Goal: Transaction & Acquisition: Purchase product/service

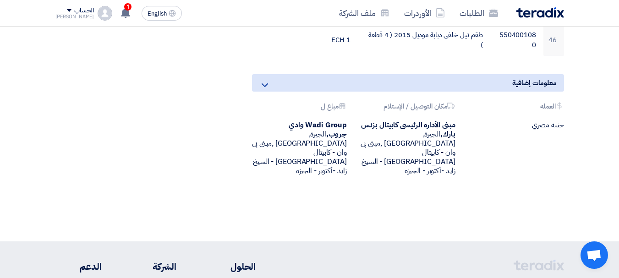
scroll to position [1770, 0]
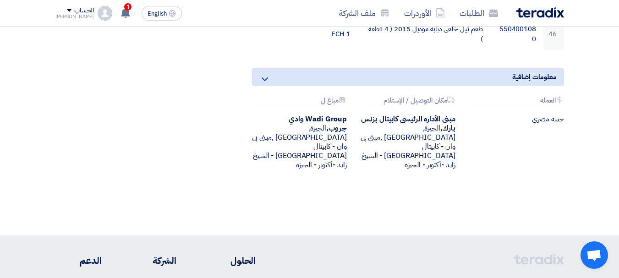
click at [406, 125] on div "مبنى الأداره الرئيسى كابيتال [GEOGRAPHIC_DATA], [GEOGRAPHIC_DATA], [GEOGRAPHIC_…" at bounding box center [408, 142] width 95 height 55
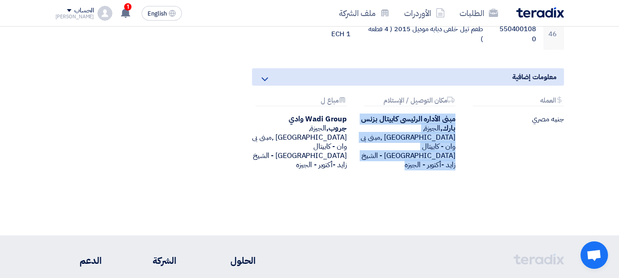
click at [406, 125] on div "مبنى الأداره الرئيسى كابيتال [GEOGRAPHIC_DATA], [GEOGRAPHIC_DATA], [GEOGRAPHIC_…" at bounding box center [408, 142] width 95 height 55
click at [406, 143] on div "Attachments العمله جنيه مصري Attachments مكان التوصيل / الإستلام مبنى الأداره ا…" at bounding box center [408, 141] width 326 height 88
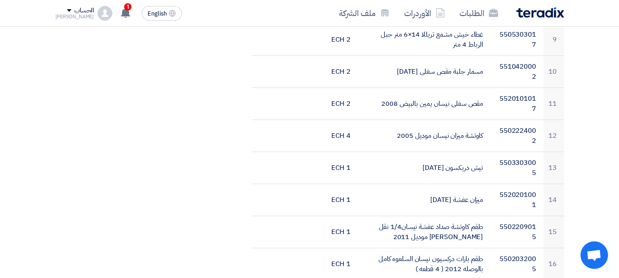
scroll to position [642, 0]
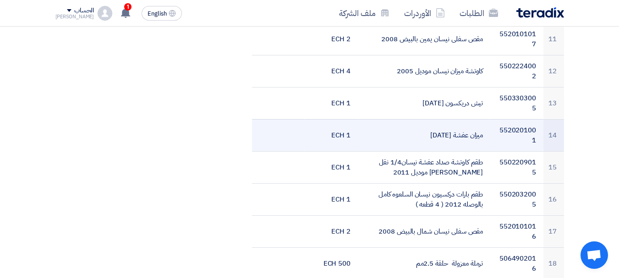
click at [443, 119] on td "ميزان عفشة [DATE]" at bounding box center [424, 135] width 132 height 32
click at [443, 121] on td "ميزان عفشة [DATE]" at bounding box center [424, 135] width 132 height 32
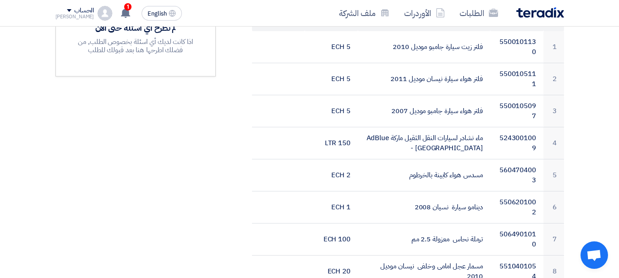
scroll to position [0, 0]
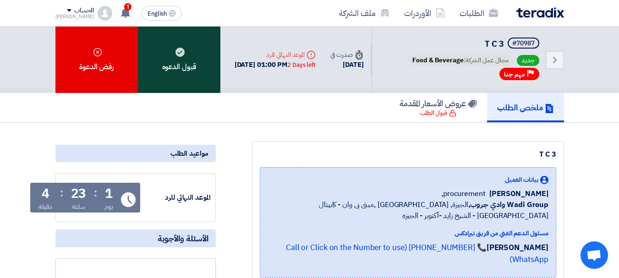
click at [156, 76] on div "قبول الدعوه" at bounding box center [179, 60] width 83 height 66
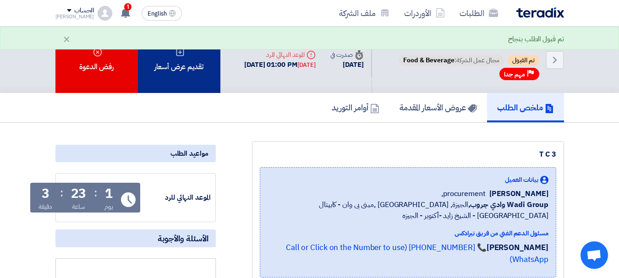
click at [182, 71] on div "تقديم عرض أسعار" at bounding box center [179, 60] width 83 height 66
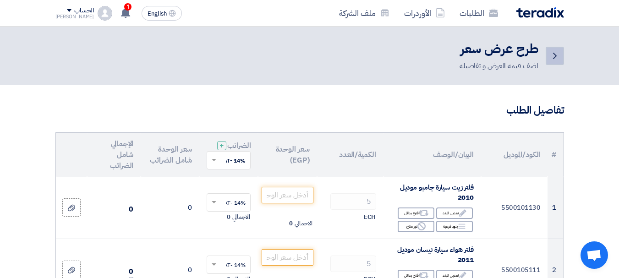
click at [554, 56] on icon "Back" at bounding box center [555, 55] width 11 height 11
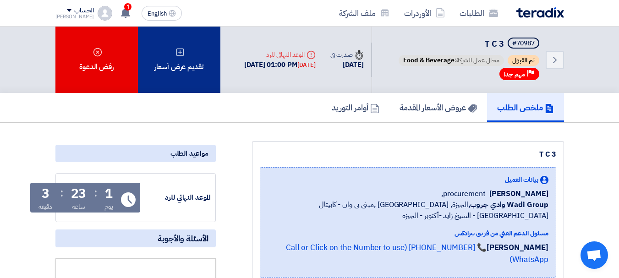
click at [178, 61] on div "تقديم عرض أسعار" at bounding box center [179, 60] width 83 height 66
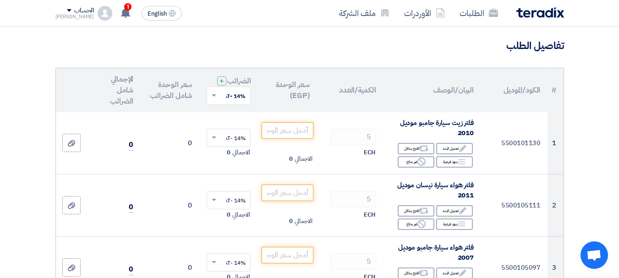
scroll to position [46, 0]
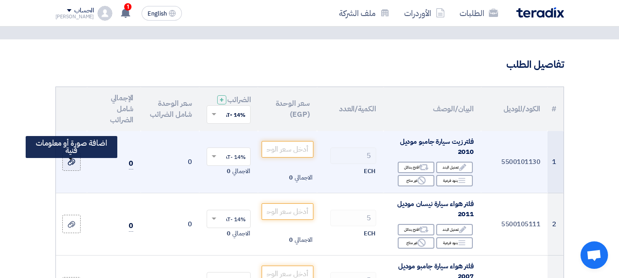
click at [72, 166] on icon at bounding box center [71, 162] width 7 height 7
click at [0, 0] on input "file" at bounding box center [0, 0] width 0 height 0
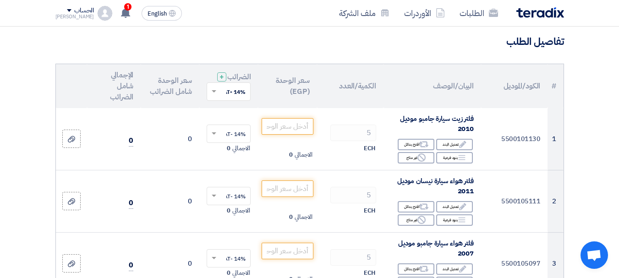
scroll to position [0, 0]
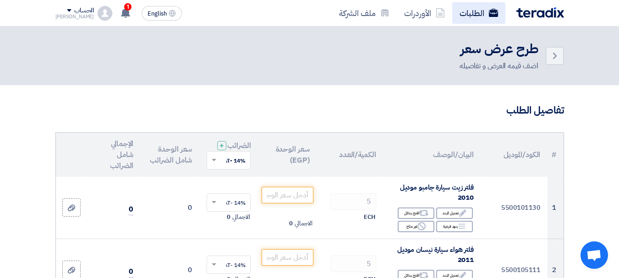
click at [462, 16] on link "الطلبات" at bounding box center [478, 13] width 53 height 22
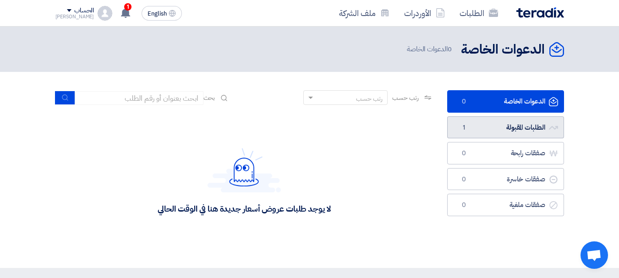
click at [511, 128] on link "الطلبات المقبولة الطلبات المقبولة 1" at bounding box center [505, 127] width 117 height 22
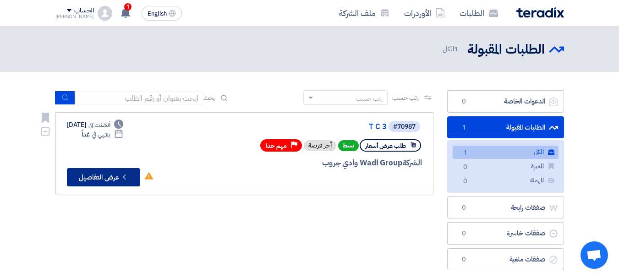
click at [107, 181] on button "Check details عرض التفاصيل" at bounding box center [103, 177] width 73 height 18
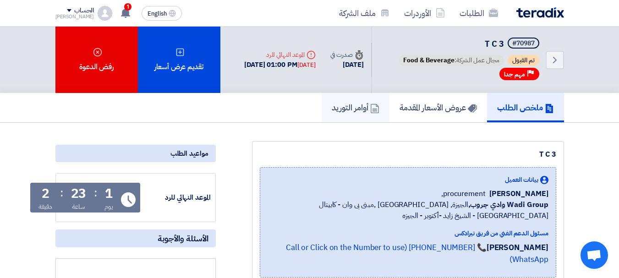
click at [347, 107] on h5 "أوامر التوريد" at bounding box center [356, 107] width 48 height 11
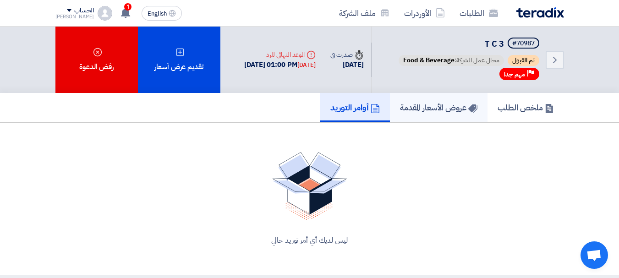
click at [422, 117] on link "عروض الأسعار المقدمة" at bounding box center [439, 107] width 98 height 29
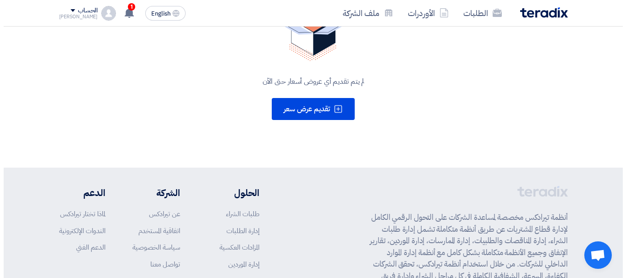
scroll to position [183, 0]
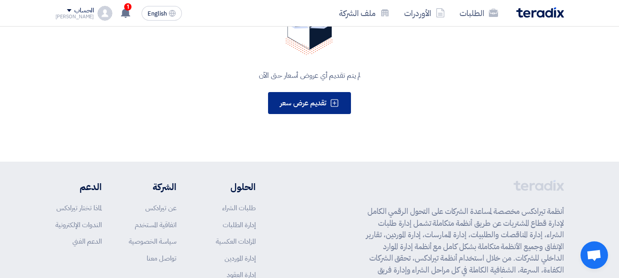
click at [302, 108] on span "تقديم عرض سعر" at bounding box center [303, 103] width 46 height 11
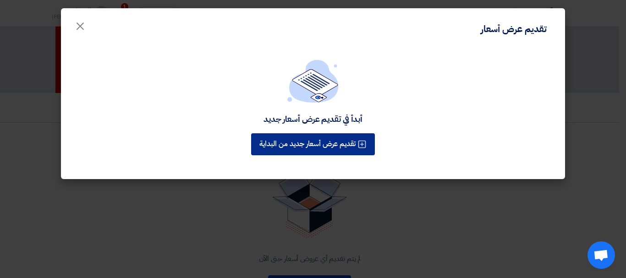
click at [290, 146] on div "تقديم عرض أسعار جديد من البداية" at bounding box center [312, 145] width 127 height 26
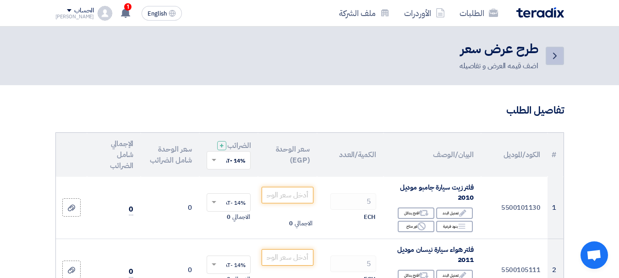
click at [552, 58] on icon "Back" at bounding box center [555, 55] width 11 height 11
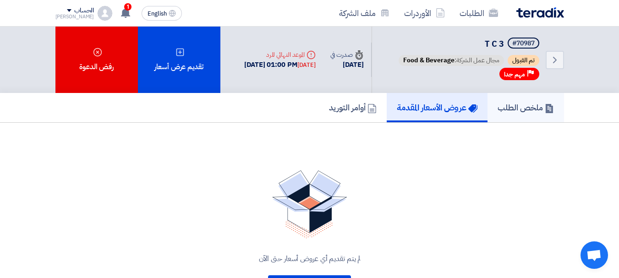
click at [525, 112] on h5 "ملخص الطلب" at bounding box center [526, 107] width 56 height 11
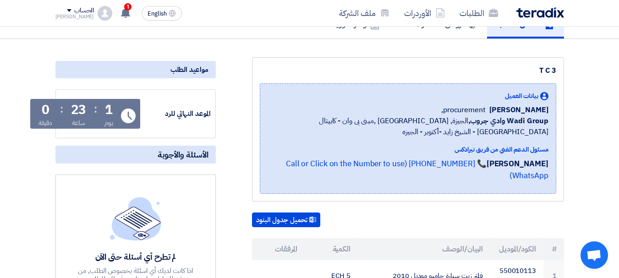
scroll to position [46, 0]
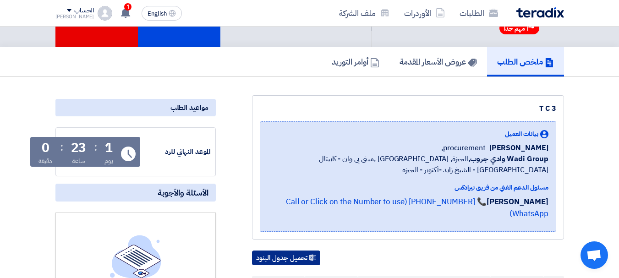
click at [276, 251] on button "تحميل جدول البنود" at bounding box center [286, 258] width 68 height 15
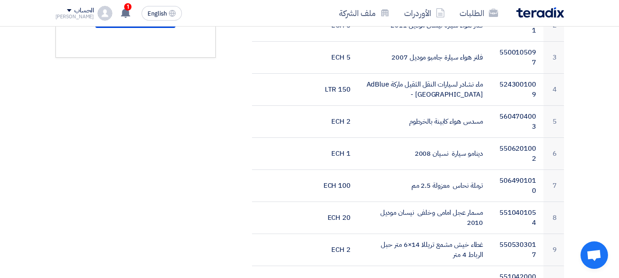
scroll to position [0, 0]
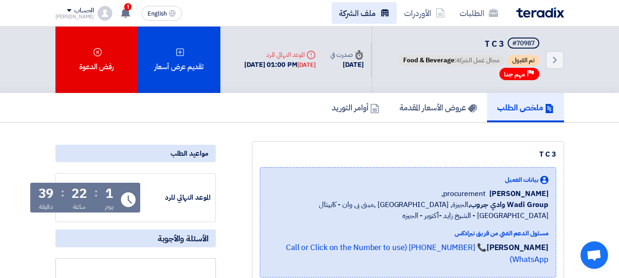
click at [373, 10] on link "ملف الشركة" at bounding box center [364, 13] width 65 height 22
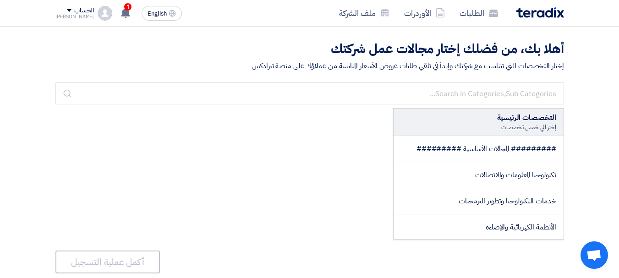
click at [412, 66] on div "إختار التخصصات التي تتناسب مع شركتك وإبدأ في تلقي طلبات عروض الأسعار المناسبة م…" at bounding box center [309, 66] width 509 height 11
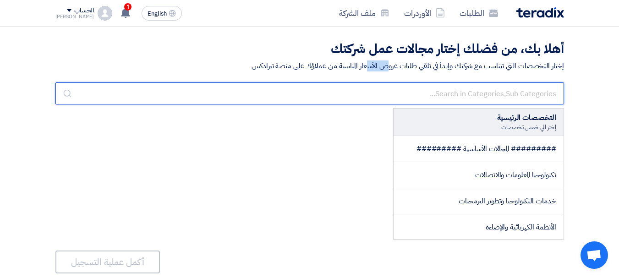
click at [355, 99] on input "text" at bounding box center [309, 94] width 509 height 22
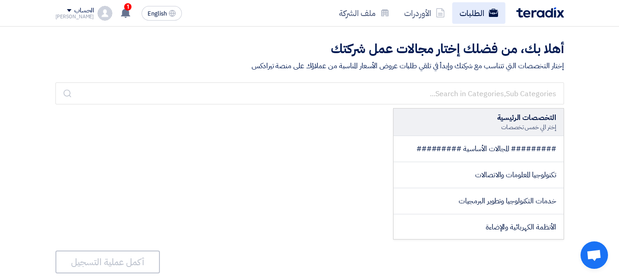
click at [472, 15] on link "الطلبات" at bounding box center [478, 13] width 53 height 22
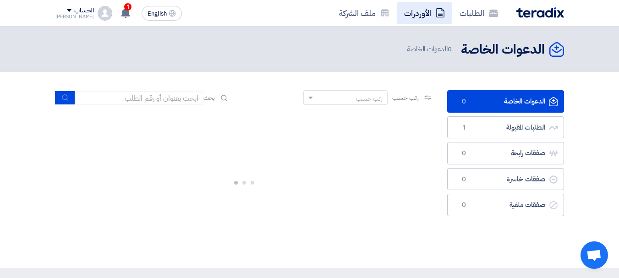
click at [421, 18] on link "الأوردرات" at bounding box center [424, 13] width 55 height 22
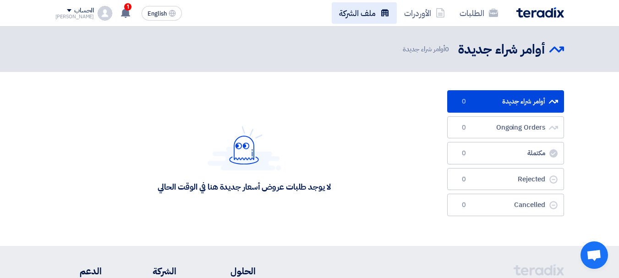
click at [360, 11] on link "ملف الشركة" at bounding box center [364, 13] width 65 height 22
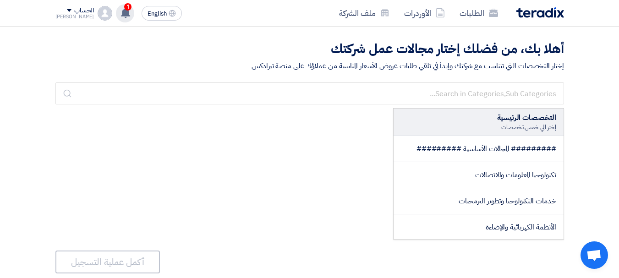
click at [121, 13] on use at bounding box center [125, 13] width 9 height 10
click at [193, 182] on div "التخصصات الرئيسية إختر الي خمس تخصصات ######### المجالات الأساسية ######### تكن…" at bounding box center [309, 174] width 509 height 132
click at [548, 13] on img at bounding box center [541, 12] width 48 height 11
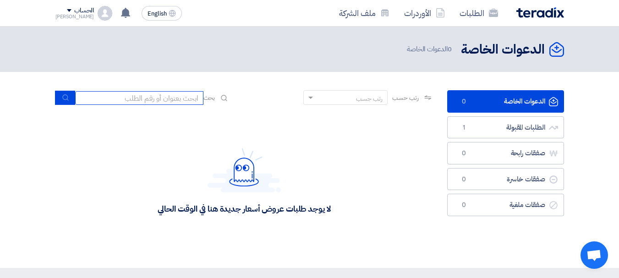
click at [183, 102] on input at bounding box center [139, 98] width 128 height 14
click at [201, 65] on header "الدعوات الخاصة الدعوات الخاصة 0 الدعوات الخاصة" at bounding box center [309, 49] width 619 height 45
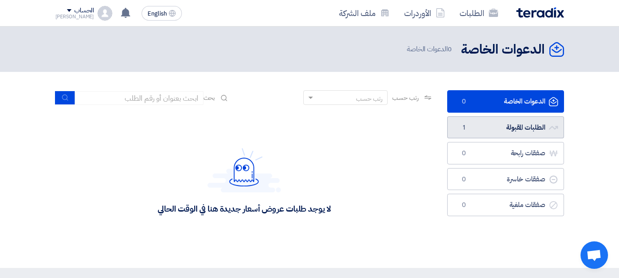
click at [508, 128] on link "الطلبات المقبولة الطلبات المقبولة 1" at bounding box center [505, 127] width 117 height 22
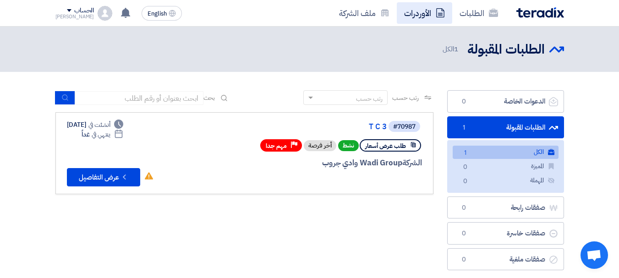
click at [427, 15] on link "الأوردرات" at bounding box center [424, 13] width 55 height 22
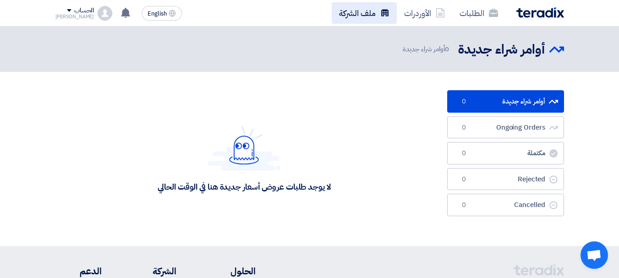
click at [365, 13] on link "ملف الشركة" at bounding box center [364, 13] width 65 height 22
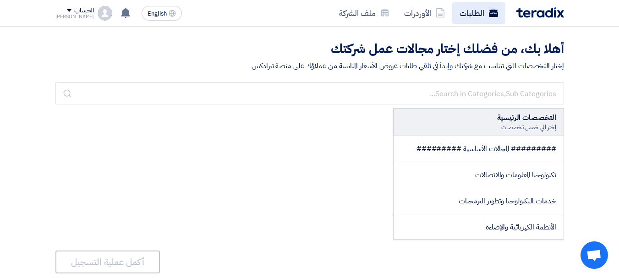
click at [471, 13] on link "الطلبات" at bounding box center [478, 13] width 53 height 22
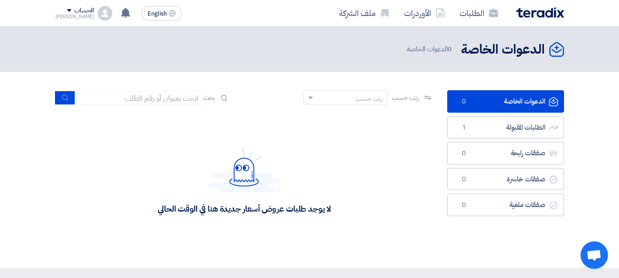
click at [318, 97] on div "رتب حسب" at bounding box center [351, 97] width 72 height 11
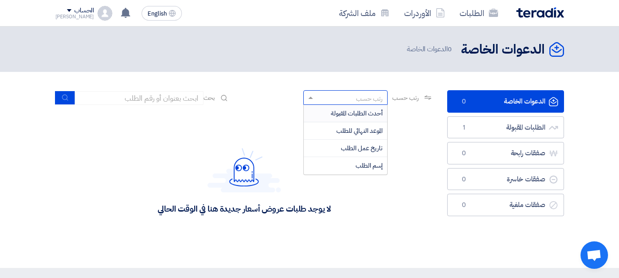
click at [320, 77] on section "الدعوات الخاصة الدعوات الخاصة 0 الطلبات المقبولة الطلبات المقبولة 1 صفقات رابحة…" at bounding box center [309, 170] width 619 height 196
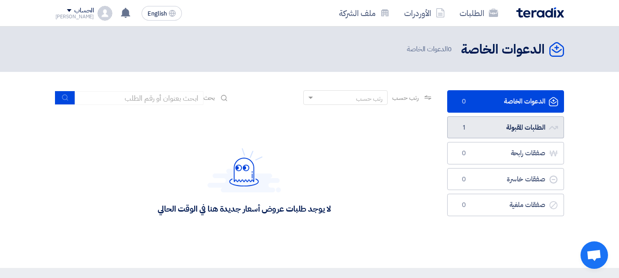
click at [480, 122] on link "الطلبات المقبولة الطلبات المقبولة 1" at bounding box center [505, 127] width 117 height 22
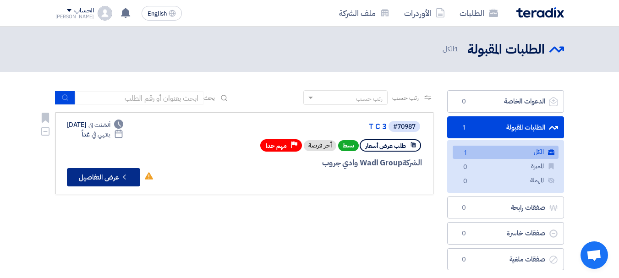
click at [99, 180] on button "Check details عرض التفاصيل" at bounding box center [103, 177] width 73 height 18
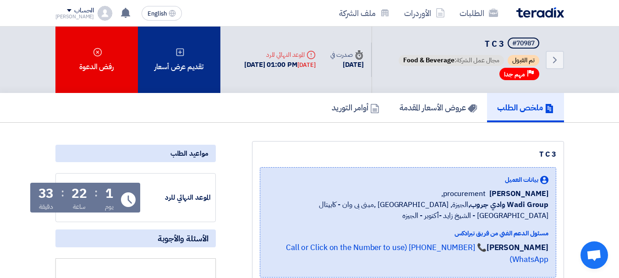
click at [200, 71] on div "تقديم عرض أسعار" at bounding box center [179, 60] width 83 height 66
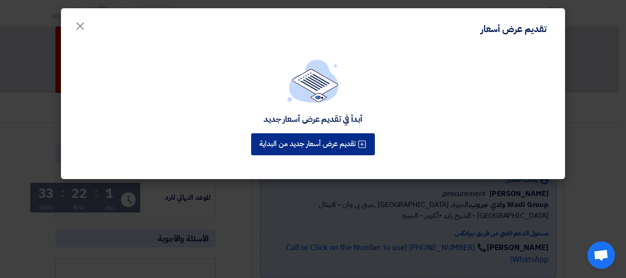
click at [346, 142] on button "تقديم عرض أسعار جديد من البداية" at bounding box center [313, 144] width 124 height 22
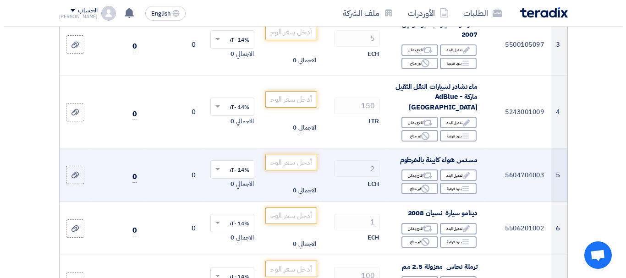
scroll to position [275, 0]
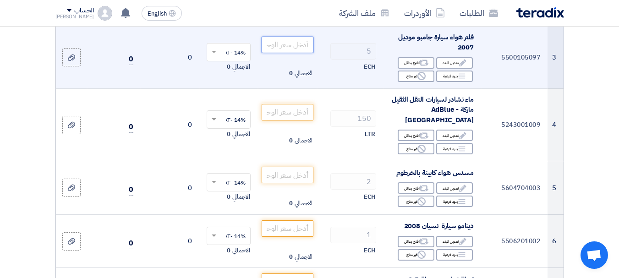
click at [306, 53] on input "number" at bounding box center [287, 45] width 51 height 17
click at [422, 68] on icon "Alternative" at bounding box center [424, 63] width 10 height 10
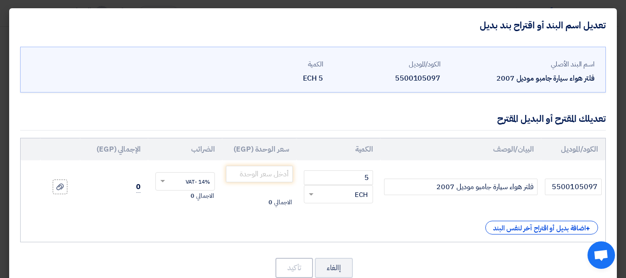
scroll to position [23, 0]
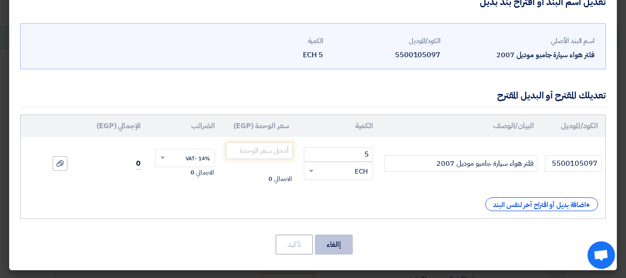
click at [345, 246] on button "إالغاء" at bounding box center [334, 245] width 38 height 20
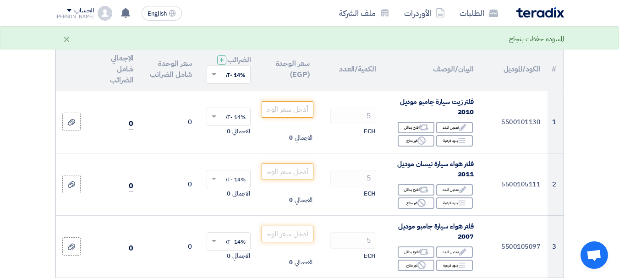
scroll to position [92, 0]
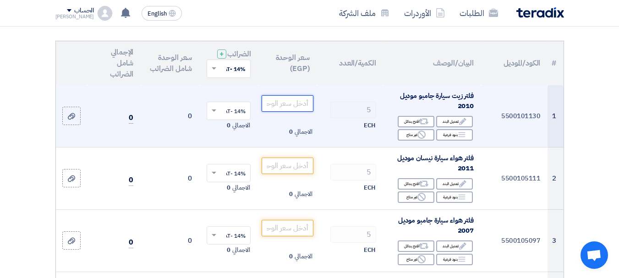
click at [282, 106] on input "number" at bounding box center [287, 103] width 51 height 17
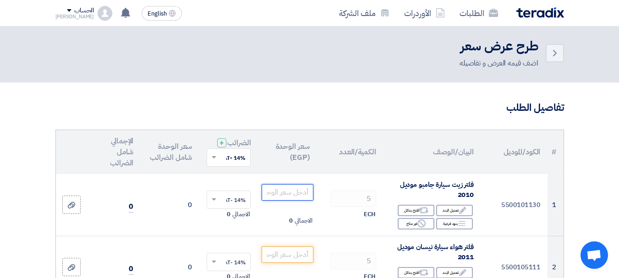
scroll to position [0, 0]
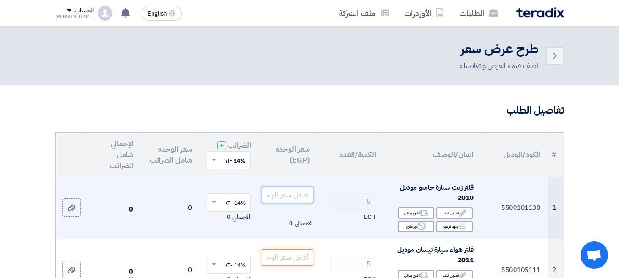
click at [282, 204] on input "number" at bounding box center [287, 195] width 51 height 17
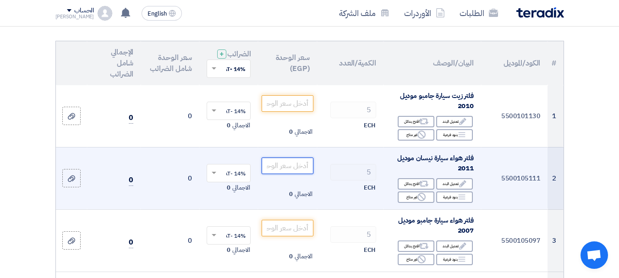
click at [286, 174] on input "number" at bounding box center [287, 166] width 51 height 17
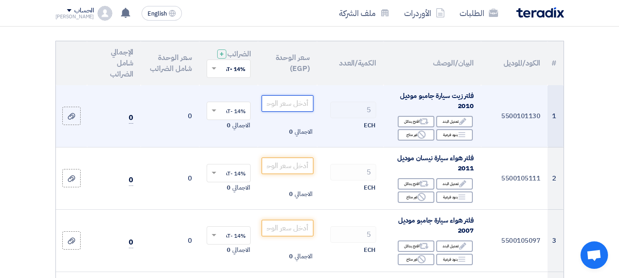
click at [279, 112] on input "number" at bounding box center [287, 103] width 51 height 17
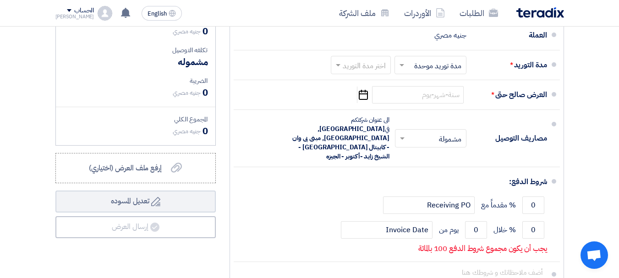
scroll to position [3079, 0]
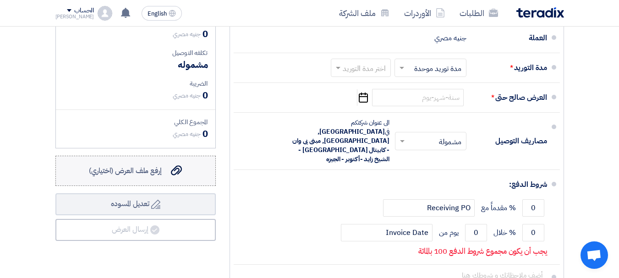
click at [153, 166] on span "إرفع ملف العرض (اختياري)" at bounding box center [125, 171] width 73 height 11
click at [0, 0] on input "إرفع ملف العرض (اختياري) إرفع ملف العرض (اختياري)" at bounding box center [0, 0] width 0 height 0
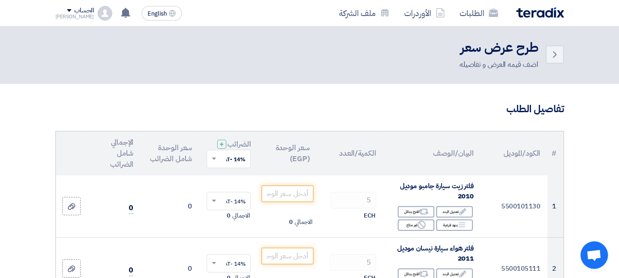
scroll to position [0, 0]
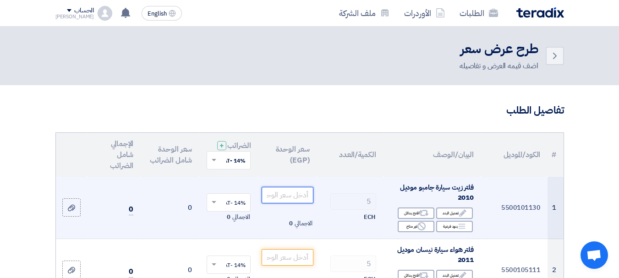
click at [287, 201] on input "number" at bounding box center [287, 195] width 51 height 17
click at [290, 201] on input "number" at bounding box center [287, 195] width 51 height 17
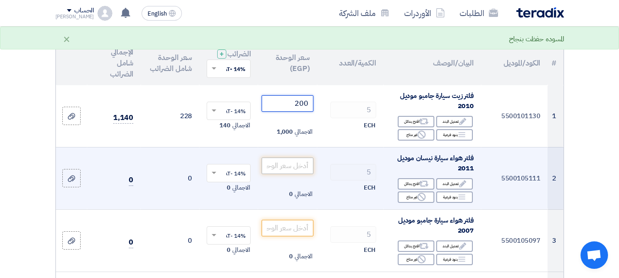
type input "200"
click at [297, 172] on input "number" at bounding box center [287, 166] width 51 height 17
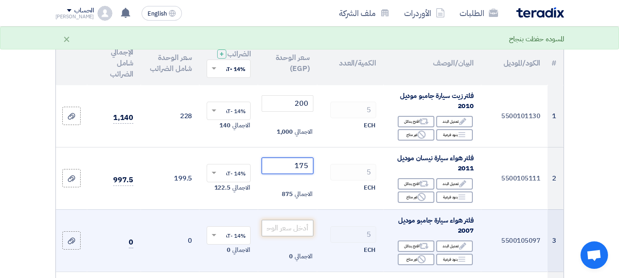
type input "175"
click at [298, 236] on input "number" at bounding box center [287, 228] width 51 height 17
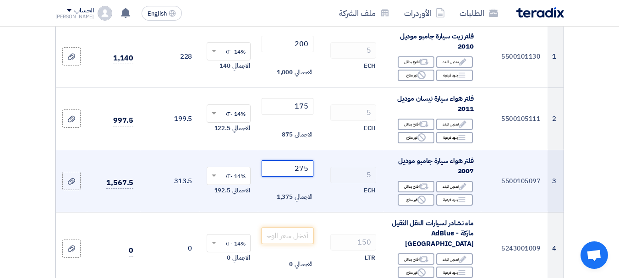
scroll to position [183, 0]
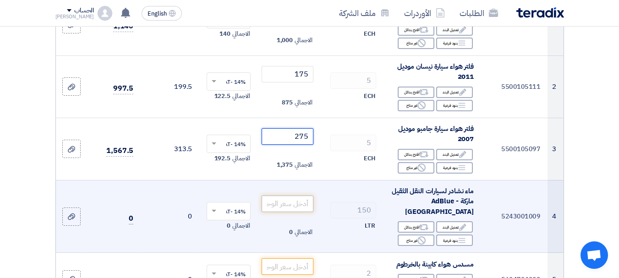
type input "275"
click at [295, 211] on input "number" at bounding box center [287, 204] width 51 height 17
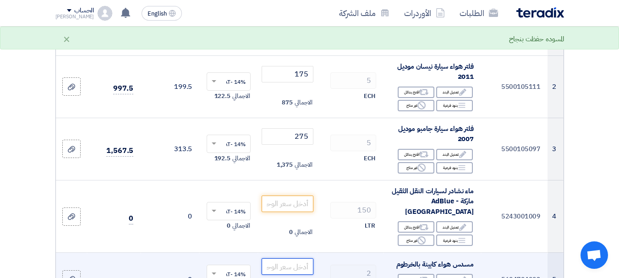
click at [292, 260] on input "number" at bounding box center [287, 267] width 51 height 17
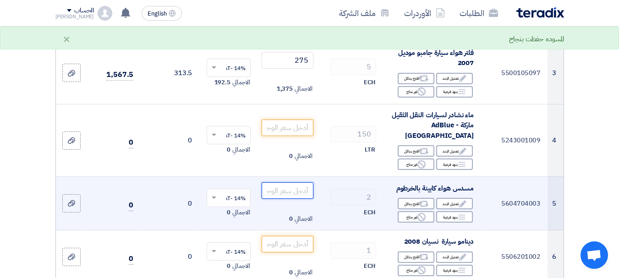
scroll to position [275, 0]
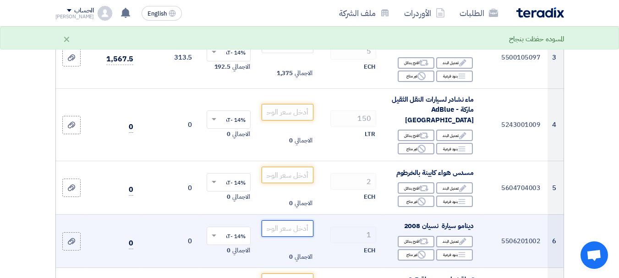
click at [300, 229] on input "number" at bounding box center [287, 229] width 51 height 17
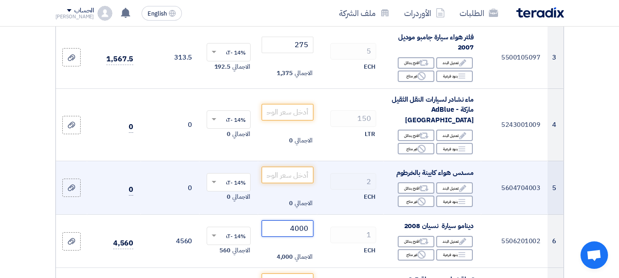
scroll to position [321, 0]
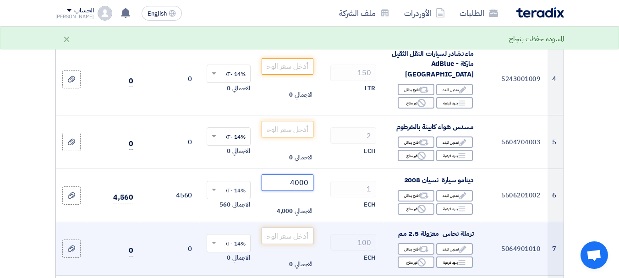
type input "4000"
click at [303, 237] on input "number" at bounding box center [287, 236] width 51 height 17
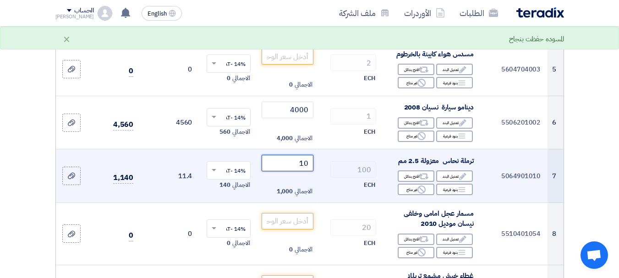
scroll to position [413, 0]
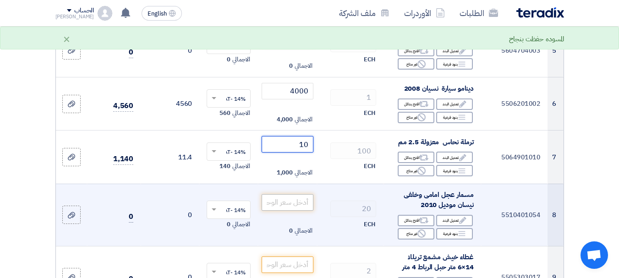
type input "10"
click at [296, 202] on input "number" at bounding box center [287, 202] width 51 height 17
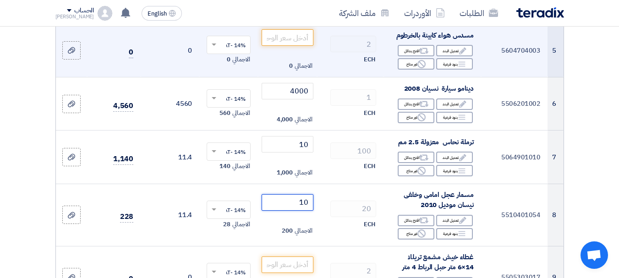
type input "10"
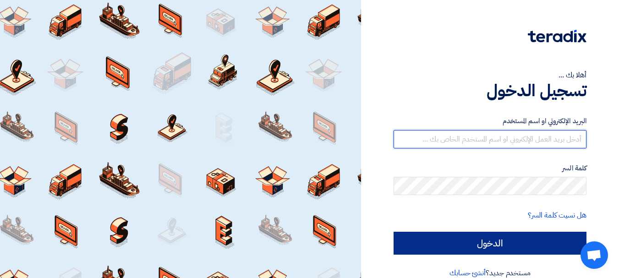
type input "[EMAIL_ADDRESS][DOMAIN_NAME]"
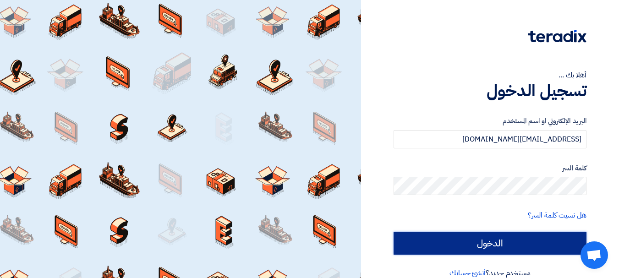
click at [456, 242] on input "الدخول" at bounding box center [490, 243] width 193 height 23
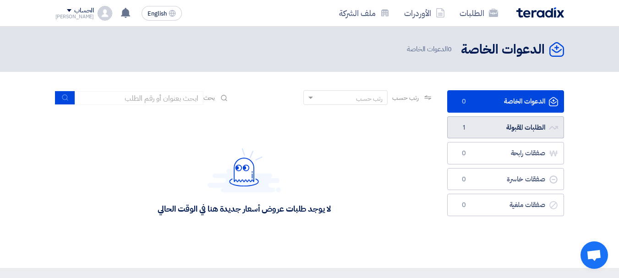
click at [494, 130] on link "الطلبات المقبولة الطلبات المقبولة 1" at bounding box center [505, 127] width 117 height 22
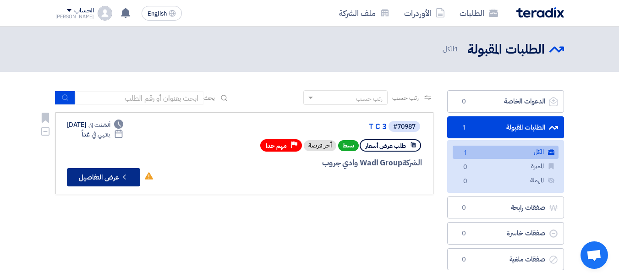
click at [124, 180] on icon "Check details" at bounding box center [124, 177] width 9 height 9
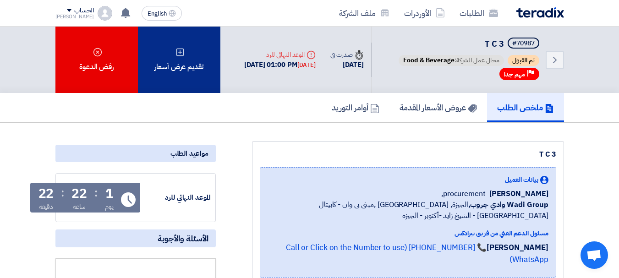
click at [175, 74] on div "تقديم عرض أسعار" at bounding box center [179, 60] width 83 height 66
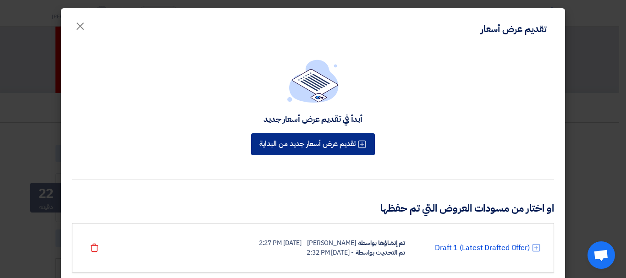
click at [331, 142] on button "تقديم عرض أسعار جديد من البداية" at bounding box center [313, 144] width 124 height 22
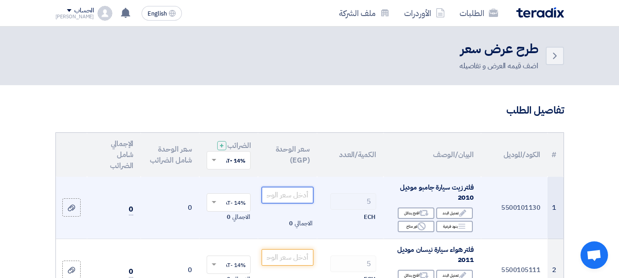
click at [303, 200] on input "number" at bounding box center [287, 195] width 51 height 17
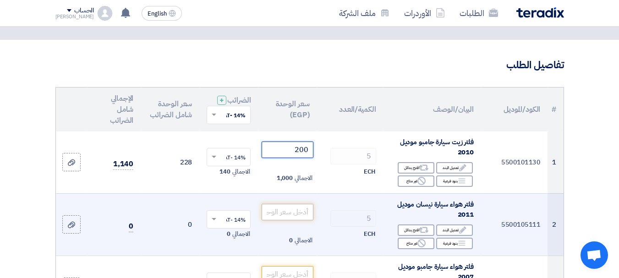
scroll to position [46, 0]
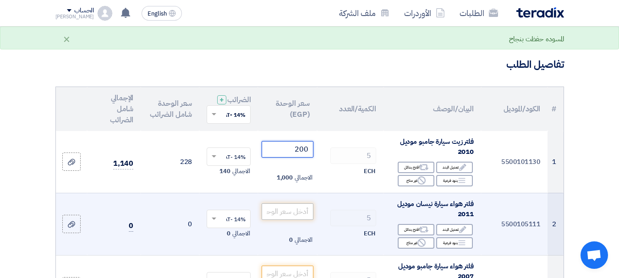
type input "200"
click at [307, 219] on input "number" at bounding box center [287, 212] width 51 height 17
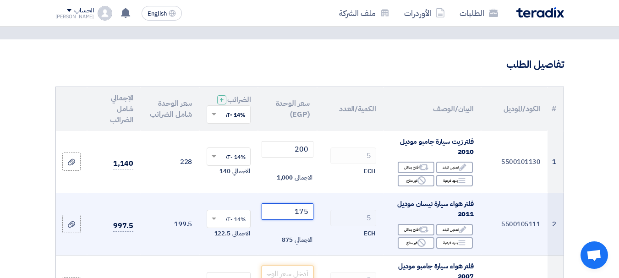
type input "175"
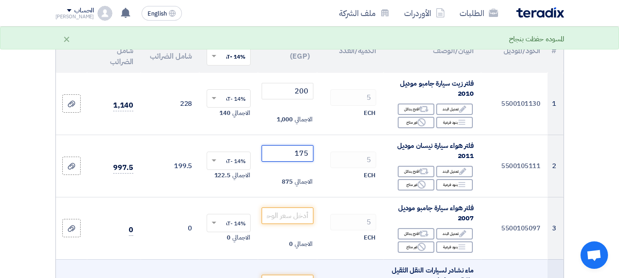
scroll to position [138, 0]
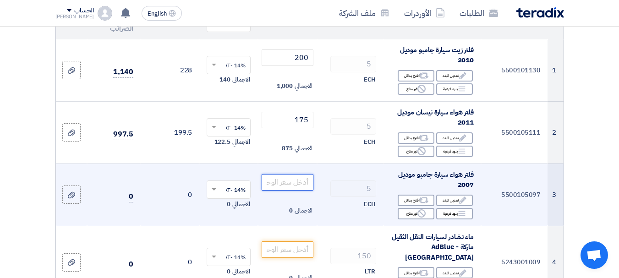
click at [291, 190] on input "number" at bounding box center [287, 182] width 51 height 17
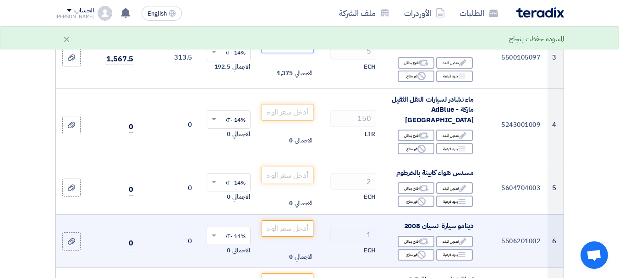
scroll to position [367, 0]
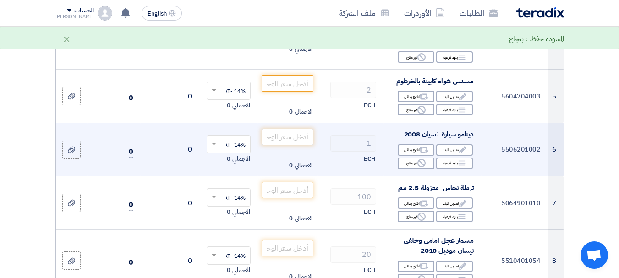
type input "275"
click at [296, 134] on input "number" at bounding box center [287, 137] width 51 height 17
click at [294, 132] on input "4000" at bounding box center [287, 137] width 51 height 17
type input "5000"
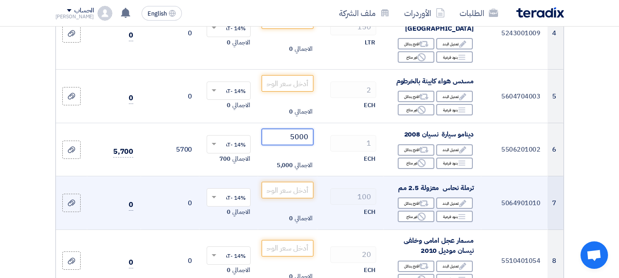
scroll to position [413, 0]
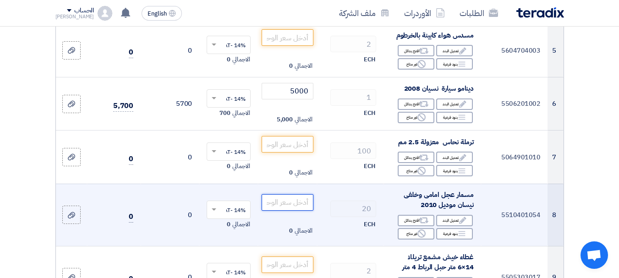
click at [294, 202] on input "number" at bounding box center [287, 202] width 51 height 17
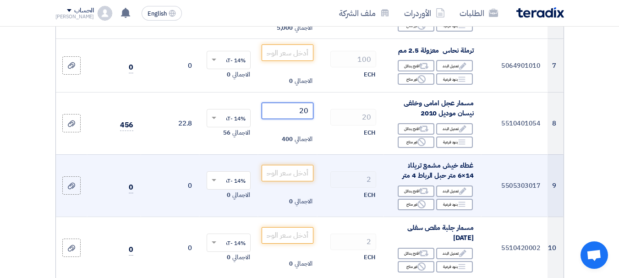
scroll to position [550, 0]
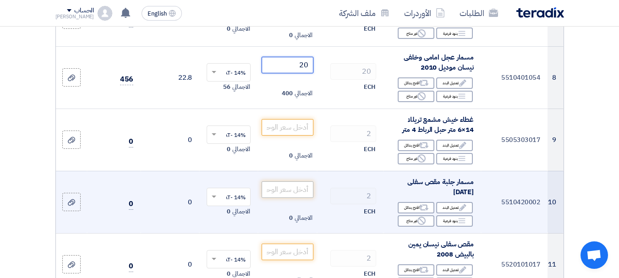
type input "20"
click at [289, 191] on input "number" at bounding box center [287, 190] width 51 height 17
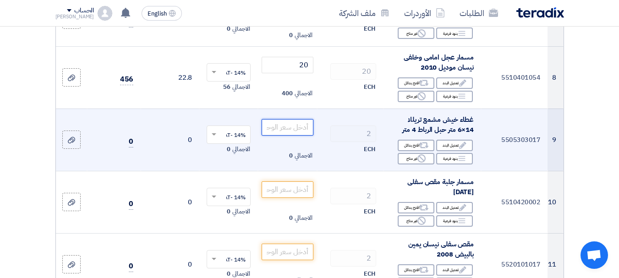
click at [305, 128] on input "number" at bounding box center [287, 127] width 51 height 17
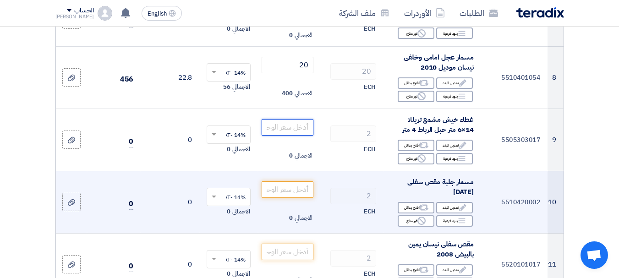
scroll to position [642, 0]
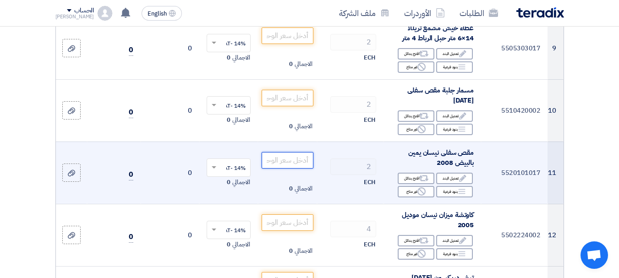
click at [287, 159] on input "number" at bounding box center [287, 160] width 51 height 17
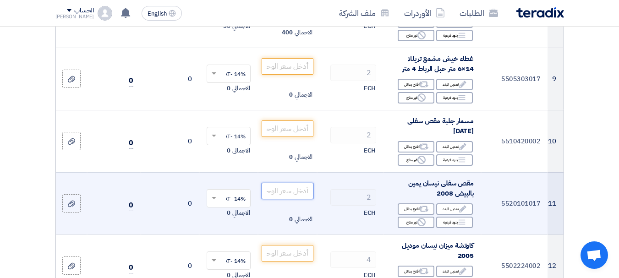
scroll to position [596, 0]
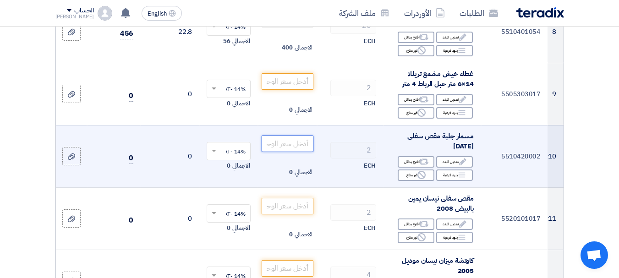
click at [295, 136] on input "number" at bounding box center [287, 144] width 51 height 17
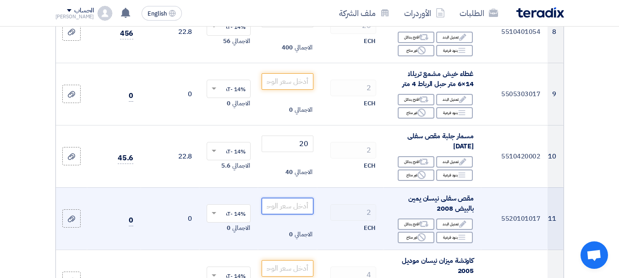
click at [299, 204] on input "number" at bounding box center [287, 206] width 51 height 17
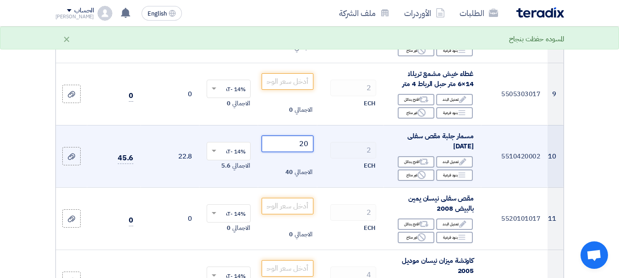
click at [300, 142] on input "20" at bounding box center [287, 144] width 51 height 17
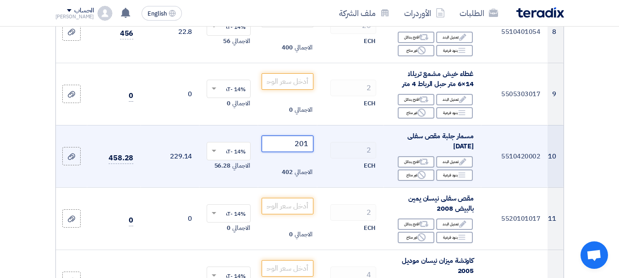
click at [300, 142] on input "201" at bounding box center [287, 144] width 51 height 17
type input "100"
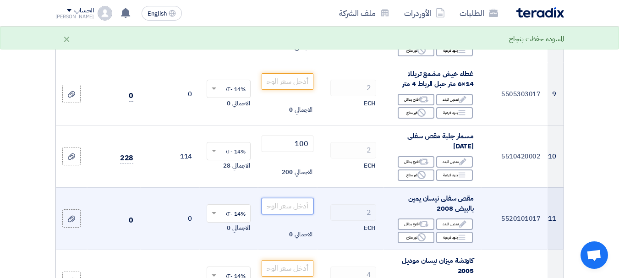
click at [297, 208] on input "number" at bounding box center [287, 206] width 51 height 17
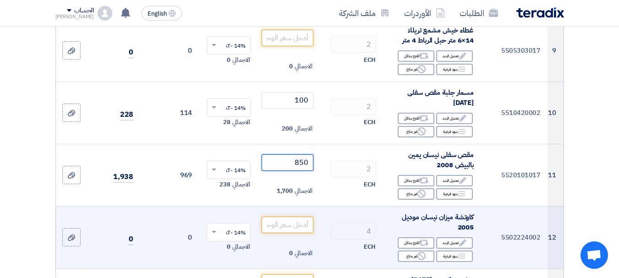
scroll to position [642, 0]
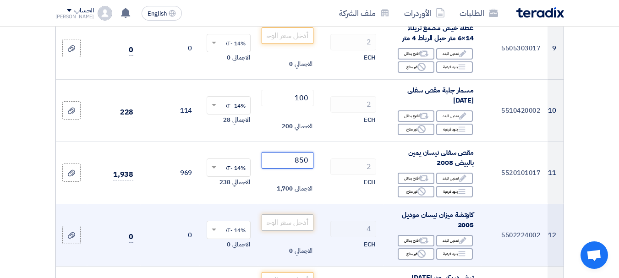
type input "850"
click at [286, 219] on input "number" at bounding box center [287, 223] width 51 height 17
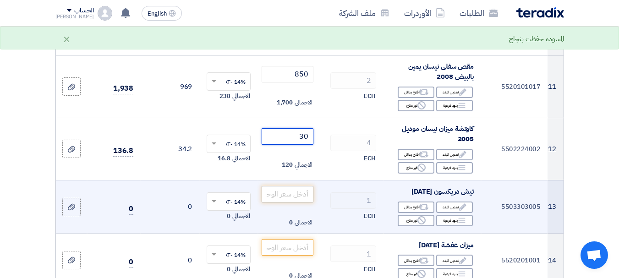
scroll to position [734, 0]
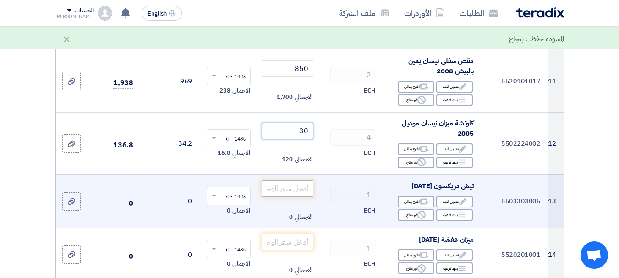
type input "30"
click at [291, 186] on input "number" at bounding box center [287, 189] width 51 height 17
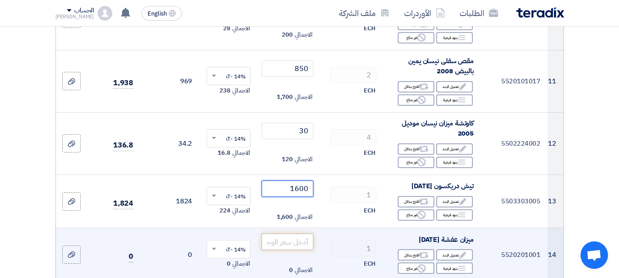
type input "1600"
click at [306, 243] on input "number" at bounding box center [287, 242] width 51 height 17
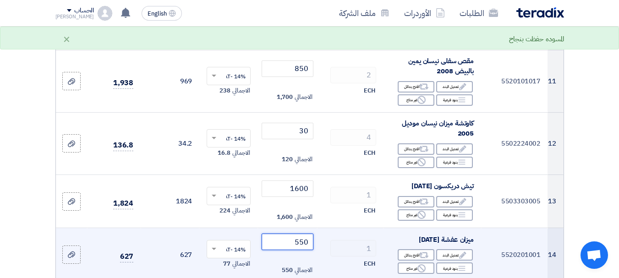
type input "550"
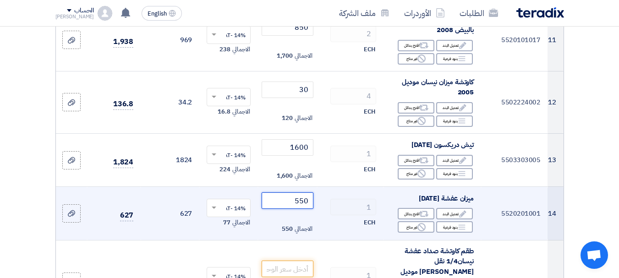
scroll to position [825, 0]
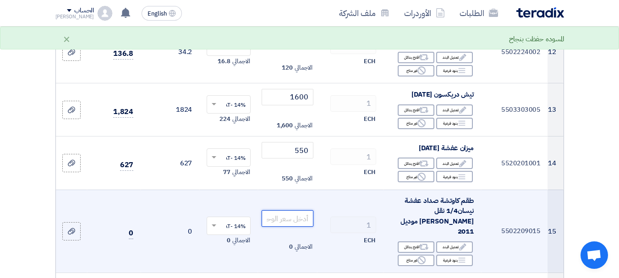
click at [303, 214] on input "number" at bounding box center [287, 218] width 51 height 17
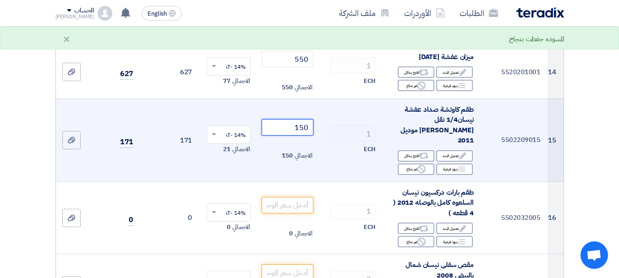
scroll to position [917, 0]
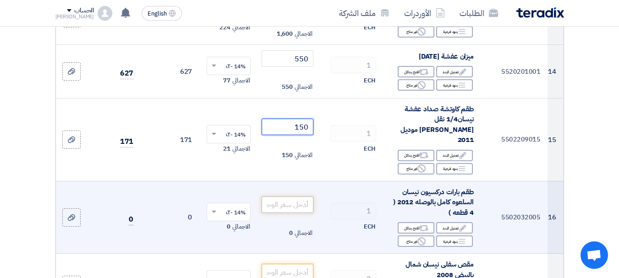
type input "150"
click at [289, 197] on input "number" at bounding box center [287, 205] width 51 height 17
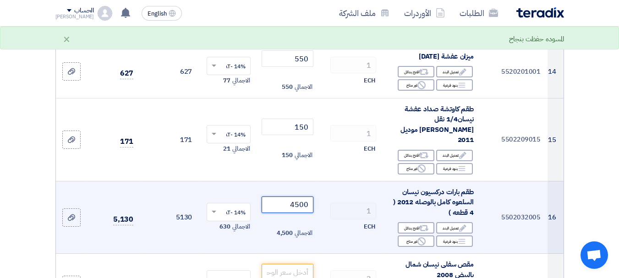
click at [308, 197] on input "4500" at bounding box center [287, 205] width 51 height 17
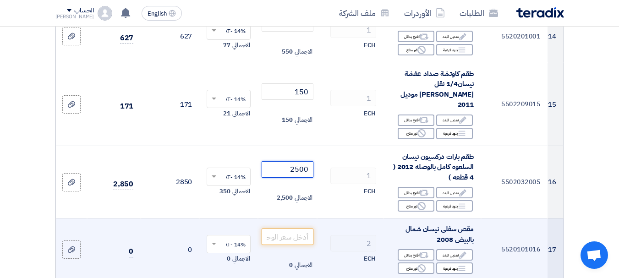
scroll to position [963, 0]
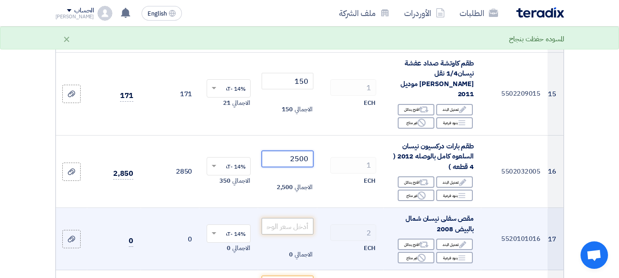
type input "2500"
click at [307, 218] on input "number" at bounding box center [287, 226] width 51 height 17
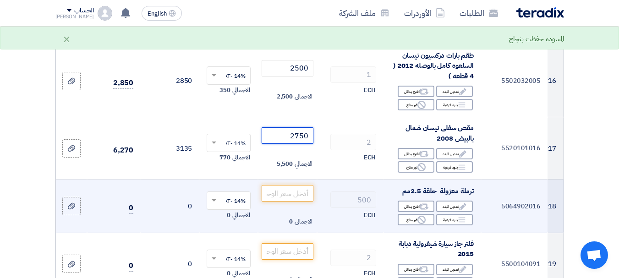
scroll to position [1054, 0]
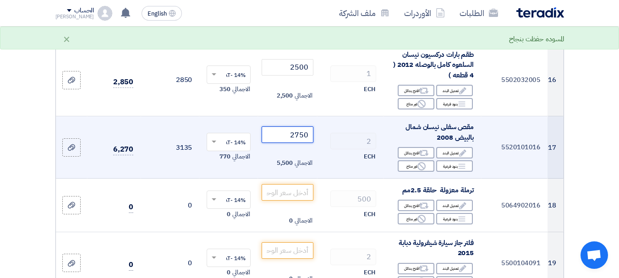
click at [296, 127] on input "2750" at bounding box center [287, 135] width 51 height 17
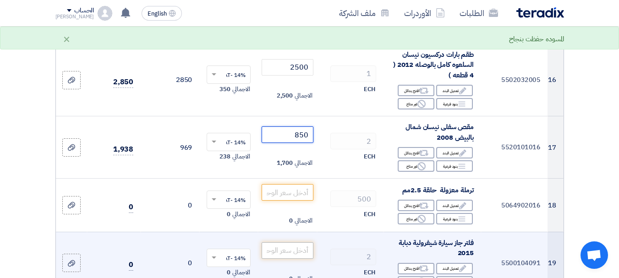
scroll to position [1100, 0]
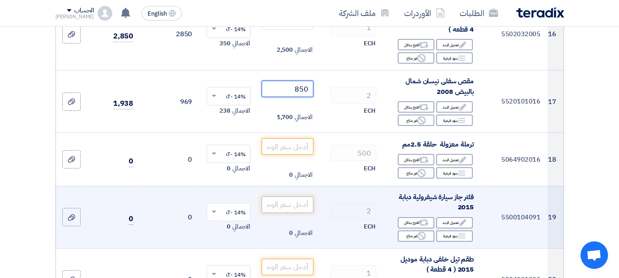
type input "850"
click at [289, 197] on input "number" at bounding box center [287, 205] width 51 height 17
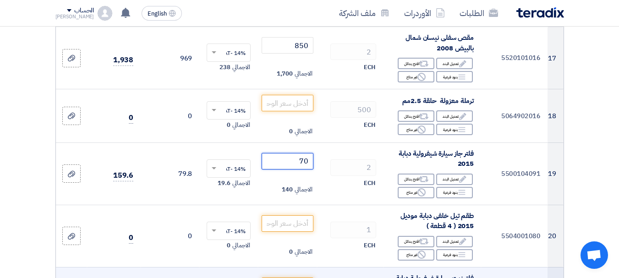
scroll to position [1192, 0]
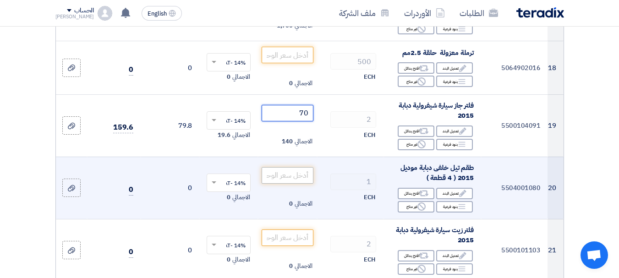
type input "70"
click at [306, 167] on input "number" at bounding box center [287, 175] width 51 height 17
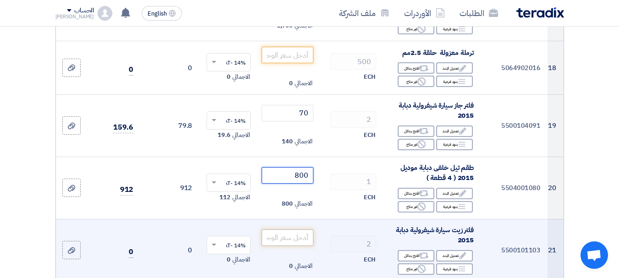
type input "800"
click at [301, 230] on input "number" at bounding box center [287, 238] width 51 height 17
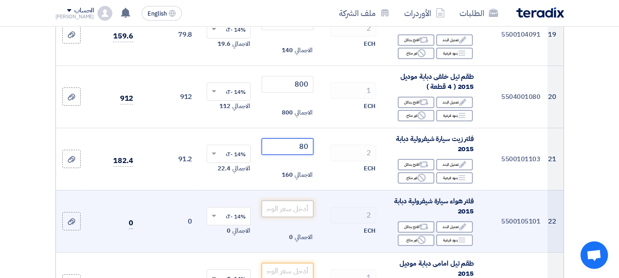
scroll to position [1284, 0]
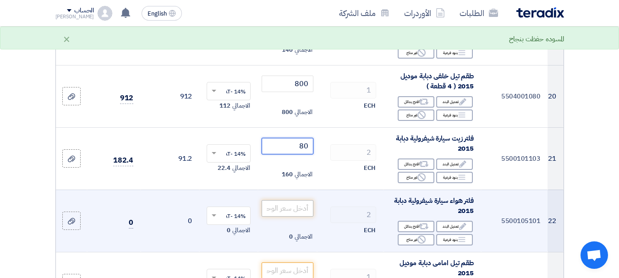
type input "80"
click at [308, 200] on input "number" at bounding box center [287, 208] width 51 height 17
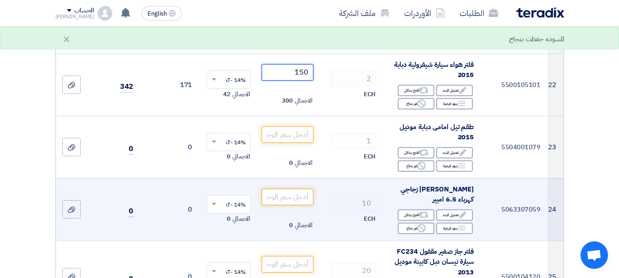
scroll to position [1421, 0]
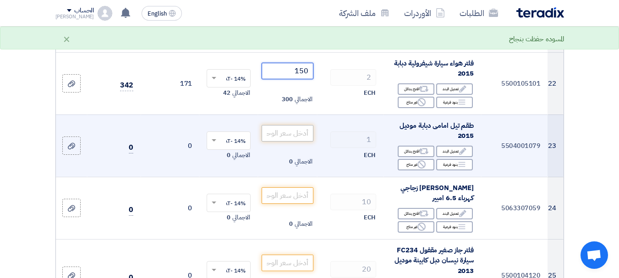
type input "150"
click at [292, 125] on input "number" at bounding box center [287, 133] width 51 height 17
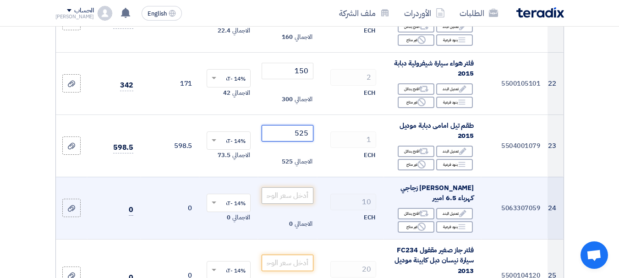
type input "525"
click at [298, 188] on input "number" at bounding box center [287, 196] width 51 height 17
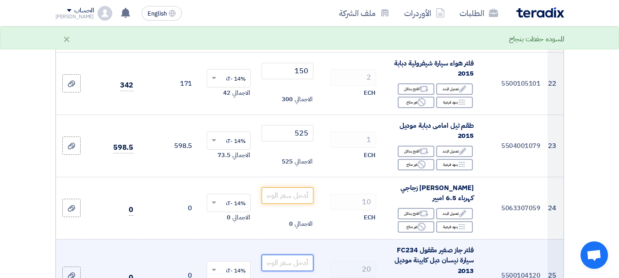
click at [298, 255] on input "number" at bounding box center [287, 263] width 51 height 17
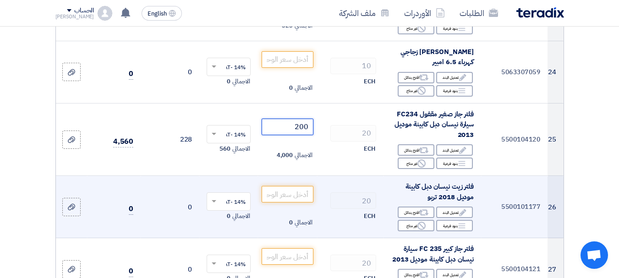
scroll to position [1559, 0]
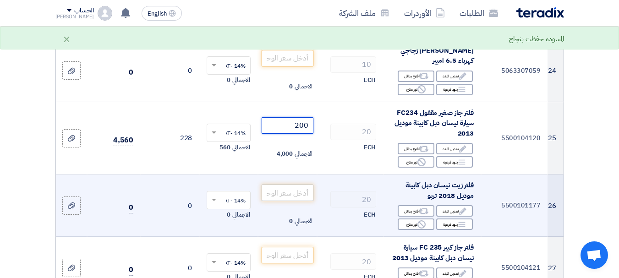
type input "200"
click at [281, 185] on input "number" at bounding box center [287, 193] width 51 height 17
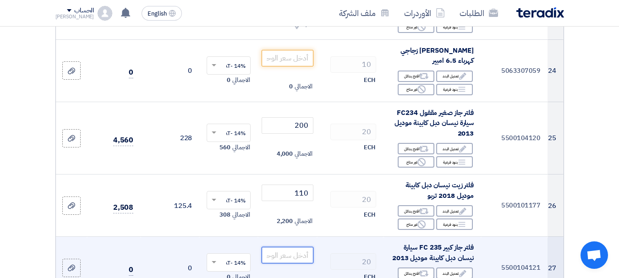
click at [304, 247] on input "number" at bounding box center [287, 255] width 51 height 17
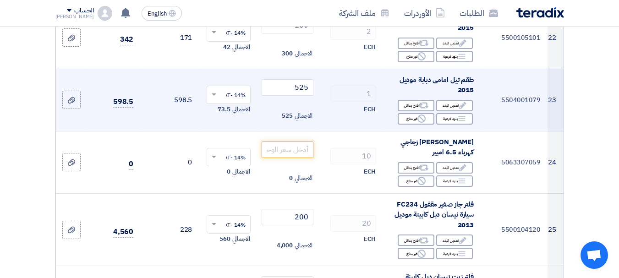
scroll to position [1513, 0]
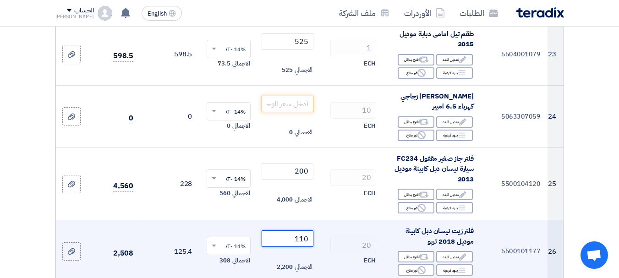
click at [296, 231] on input "110" at bounding box center [287, 239] width 51 height 17
click at [302, 231] on input "110150" at bounding box center [287, 239] width 51 height 17
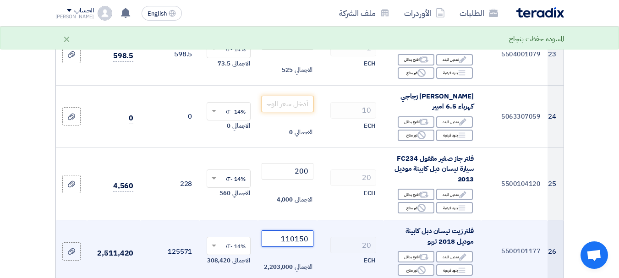
click at [302, 231] on input "110150" at bounding box center [287, 239] width 51 height 17
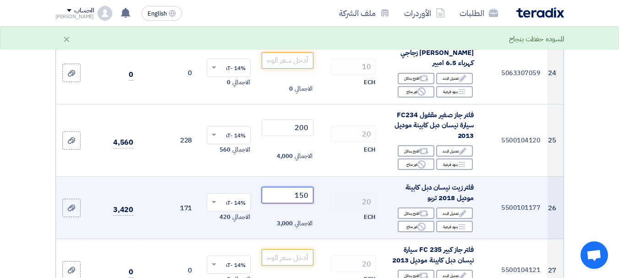
scroll to position [1559, 0]
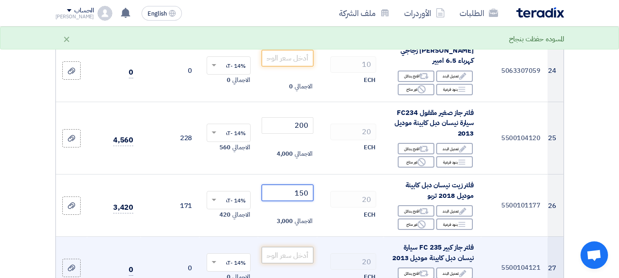
type input "150"
click at [302, 247] on input "number" at bounding box center [287, 255] width 51 height 17
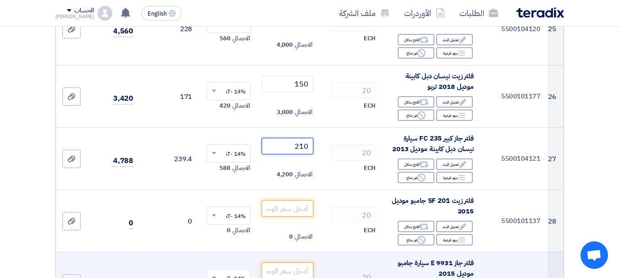
scroll to position [1696, 0]
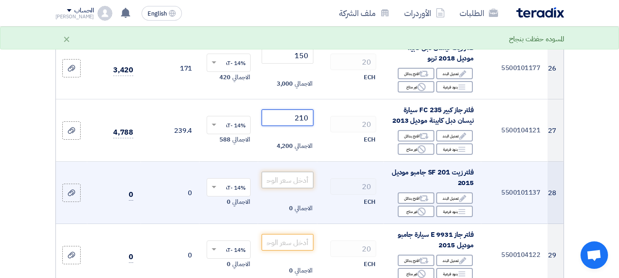
type input "210"
click at [292, 172] on input "number" at bounding box center [287, 180] width 51 height 17
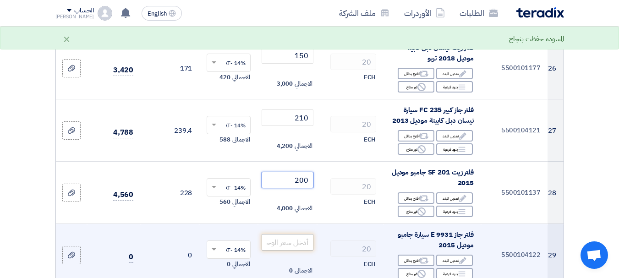
type input "200"
click at [295, 234] on input "number" at bounding box center [287, 242] width 51 height 17
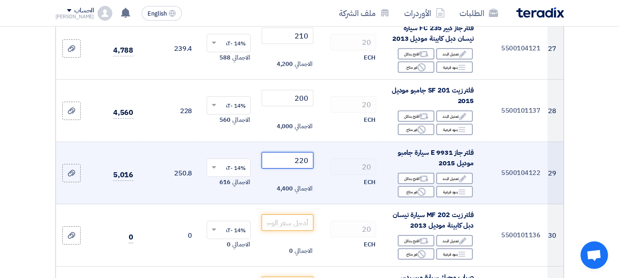
scroll to position [1788, 0]
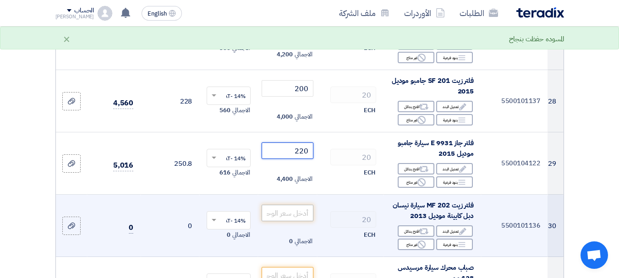
type input "220"
click at [298, 205] on input "number" at bounding box center [287, 213] width 51 height 17
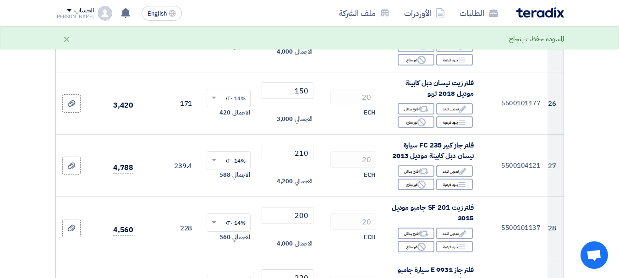
scroll to position [1650, 0]
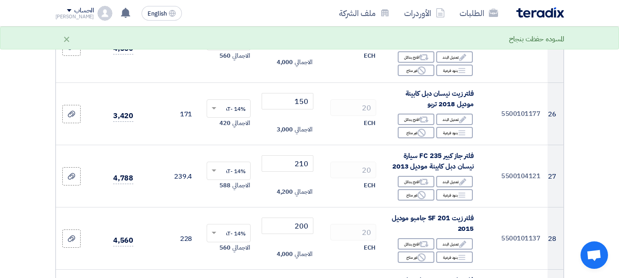
type input "150"
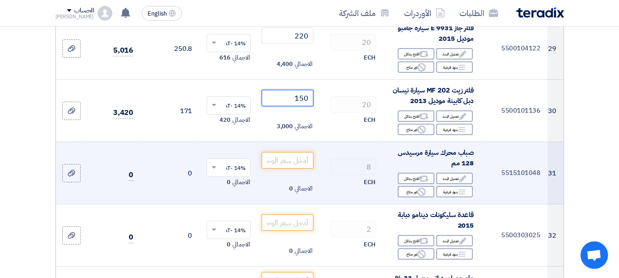
scroll to position [1926, 0]
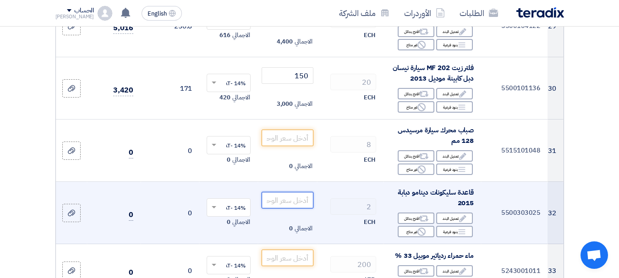
click at [303, 192] on input "number" at bounding box center [287, 200] width 51 height 17
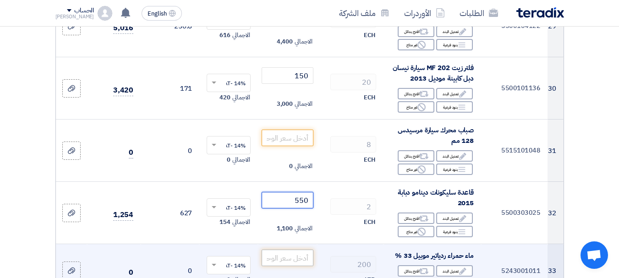
type input "550"
click at [292, 250] on input "number" at bounding box center [287, 258] width 51 height 17
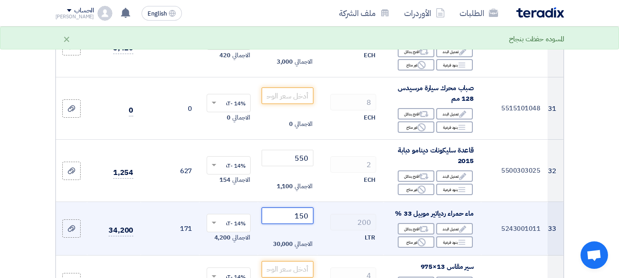
scroll to position [2063, 0]
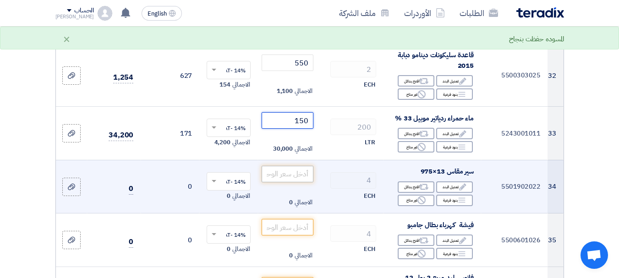
type input "150"
click at [305, 166] on input "number" at bounding box center [287, 174] width 51 height 17
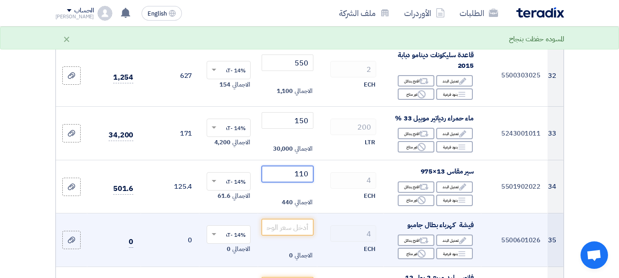
type input "110"
click at [291, 214] on td "الاجمالي 0" at bounding box center [287, 241] width 59 height 54
click at [291, 219] on input "number" at bounding box center [287, 227] width 51 height 17
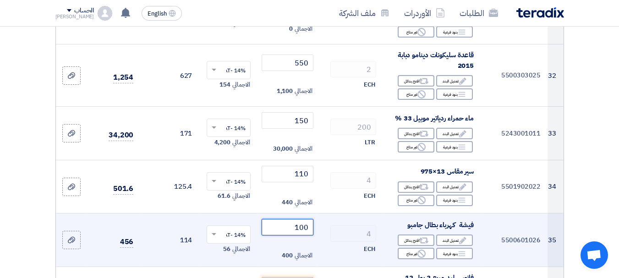
type input "100"
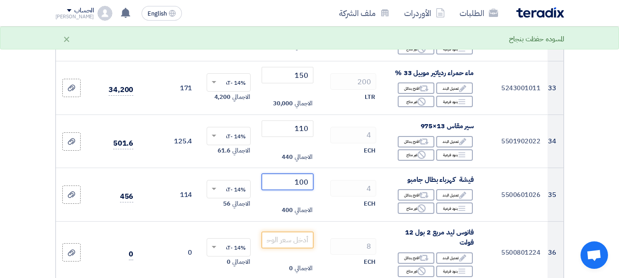
scroll to position [2155, 0]
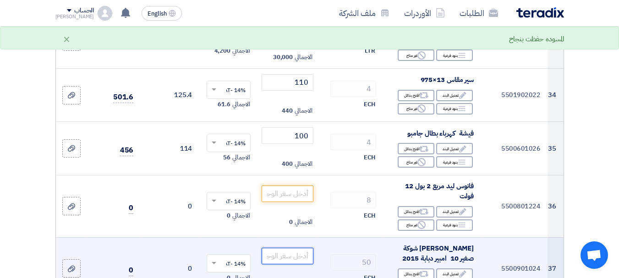
click at [303, 248] on input "number" at bounding box center [287, 256] width 51 height 17
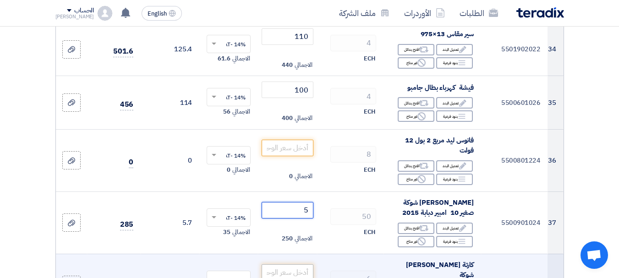
type input "5"
click at [279, 265] on input "number" at bounding box center [287, 273] width 51 height 17
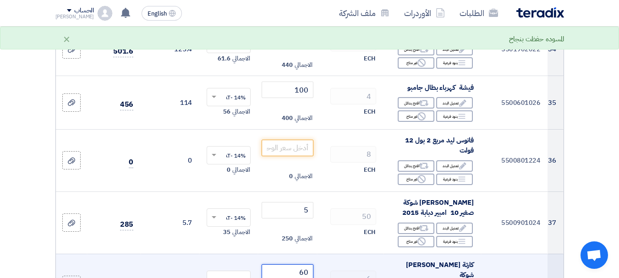
scroll to position [2292, 0]
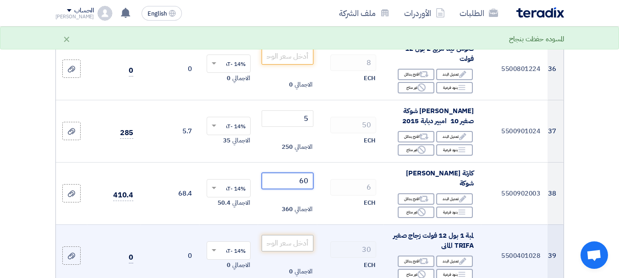
type input "60"
click at [285, 235] on input "number" at bounding box center [287, 243] width 51 height 17
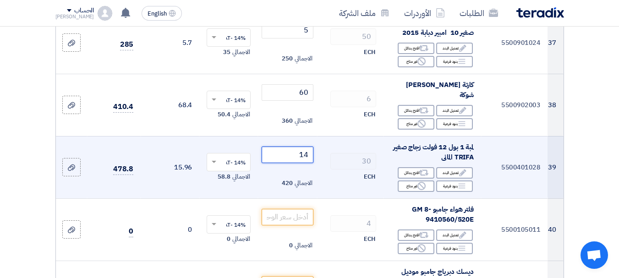
scroll to position [2384, 0]
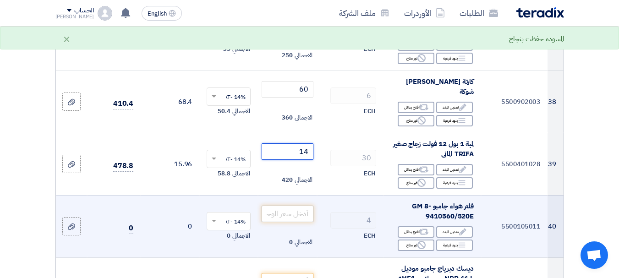
type input "14"
click at [293, 206] on input "number" at bounding box center [287, 214] width 51 height 17
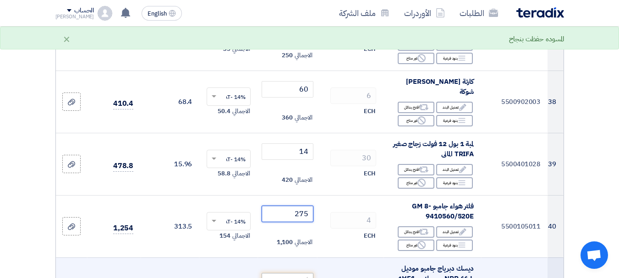
type input "275"
click at [293, 273] on input "number" at bounding box center [287, 281] width 51 height 17
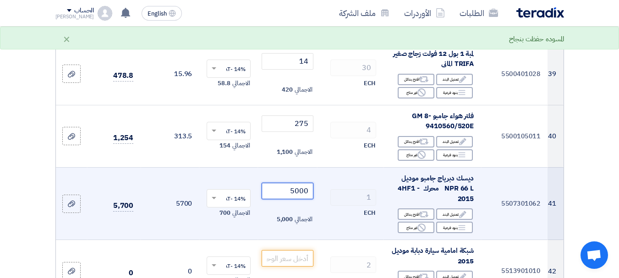
scroll to position [2522, 0]
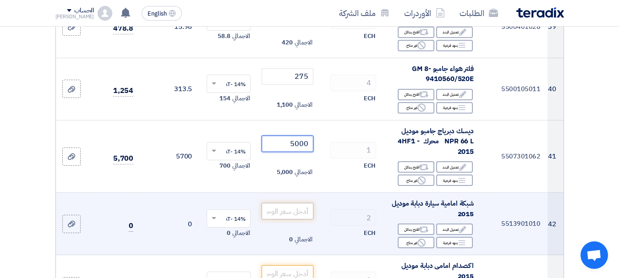
type input "5000"
click at [292, 203] on input "number" at bounding box center [287, 211] width 51 height 17
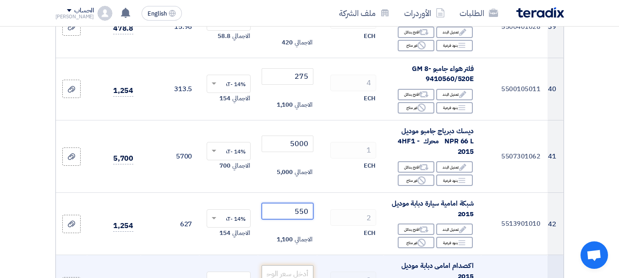
type input "550"
click at [304, 265] on input "number" at bounding box center [287, 273] width 51 height 17
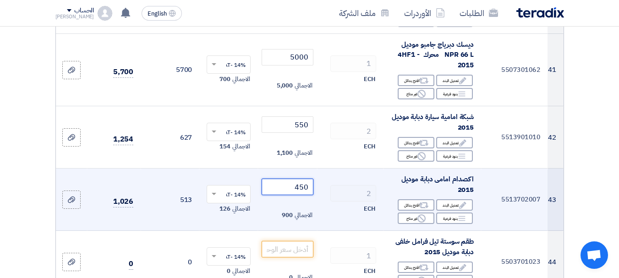
scroll to position [2613, 0]
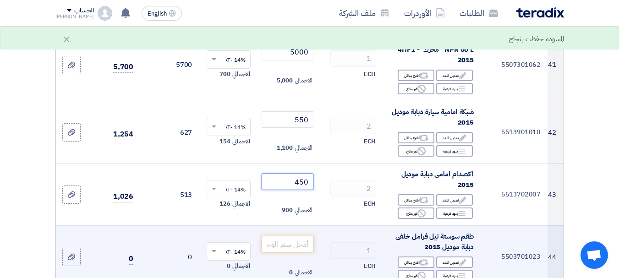
type input "450"
click at [302, 236] on input "number" at bounding box center [287, 244] width 51 height 17
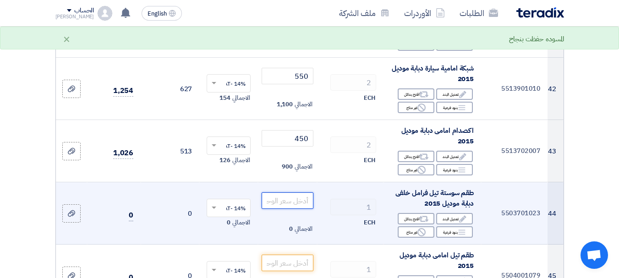
scroll to position [2659, 0]
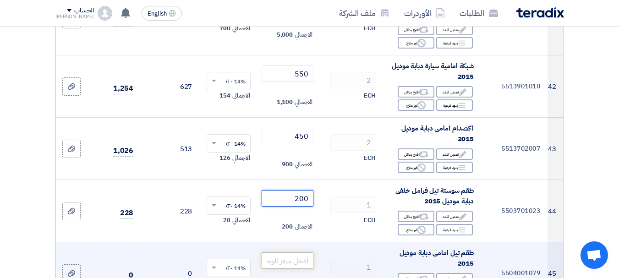
type input "200"
click at [291, 253] on input "number" at bounding box center [287, 261] width 51 height 17
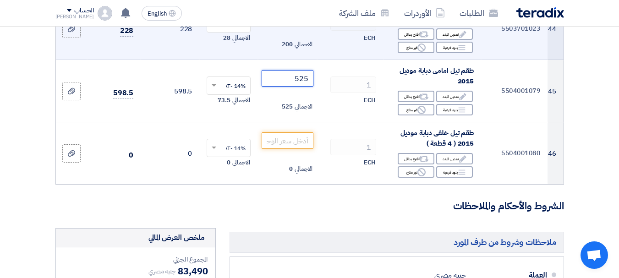
scroll to position [2842, 0]
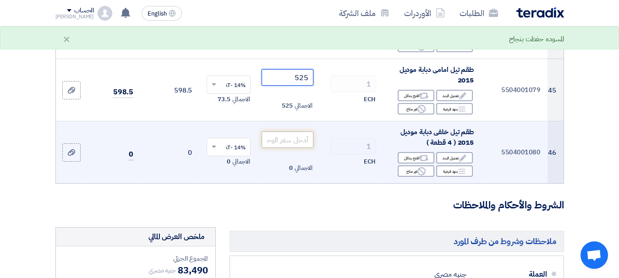
type input "525"
click at [295, 132] on input "number" at bounding box center [287, 140] width 51 height 17
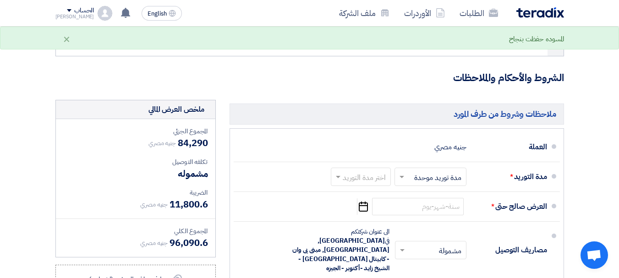
scroll to position [2980, 0]
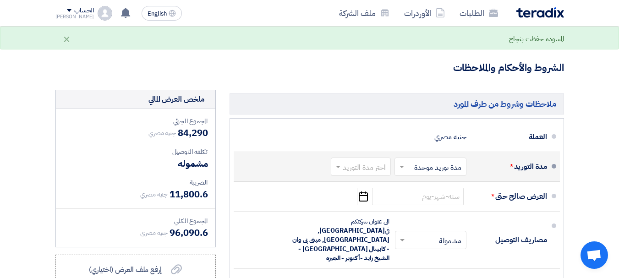
type input "800"
click at [334, 162] on span at bounding box center [336, 166] width 11 height 9
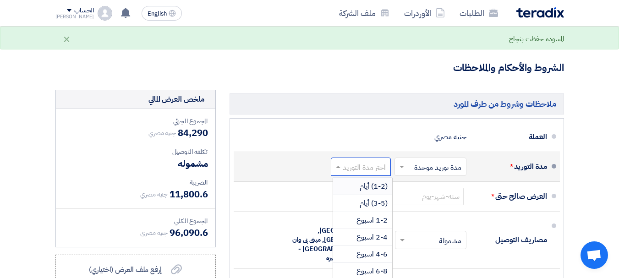
click at [369, 181] on span "(1-2) أيام" at bounding box center [374, 186] width 28 height 11
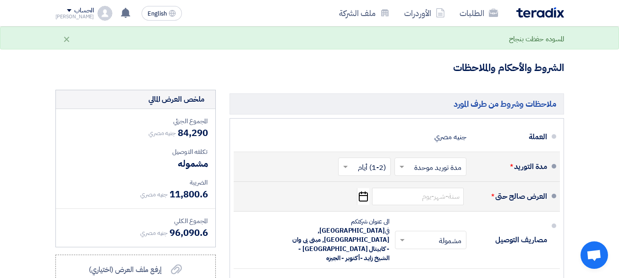
click at [366, 188] on icon "Pick a date" at bounding box center [363, 196] width 12 height 17
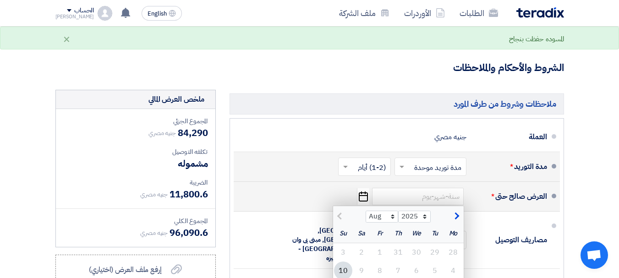
click at [456, 211] on span "button" at bounding box center [455, 216] width 5 height 10
select select "9"
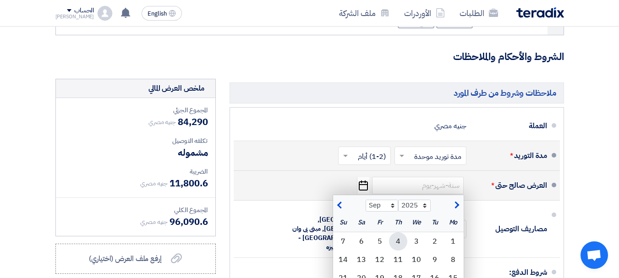
scroll to position [3026, 0]
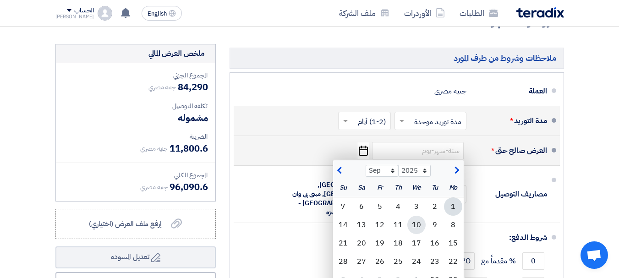
click at [414, 216] on div "10" at bounding box center [417, 225] width 18 height 18
type input "9/10/2025"
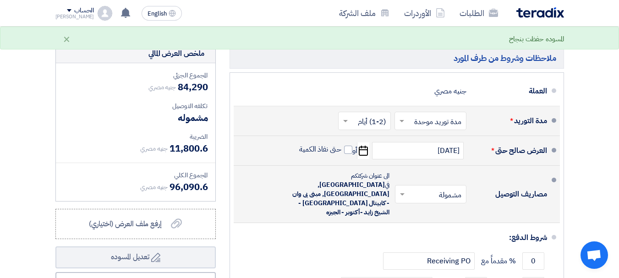
click at [432, 188] on input "text" at bounding box center [429, 194] width 67 height 13
click at [432, 226] on span "غير مشمولة" at bounding box center [447, 231] width 32 height 11
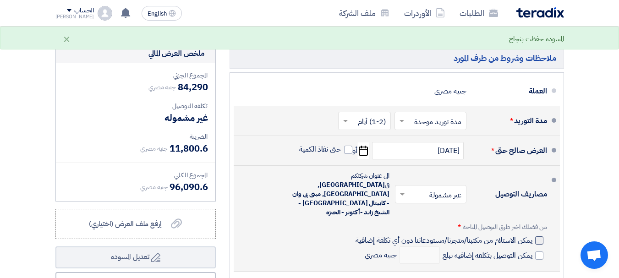
click at [458, 236] on span "يمكن الاستلام من مكتبنا/متجرنا/مستودعاتنا دون أي تكلفة إضافية" at bounding box center [444, 240] width 177 height 9
click at [458, 236] on input "يمكن الاستلام من مكتبنا/متجرنا/مستودعاتنا دون أي تكلفة إضافية" at bounding box center [443, 244] width 178 height 17
checkbox input "true"
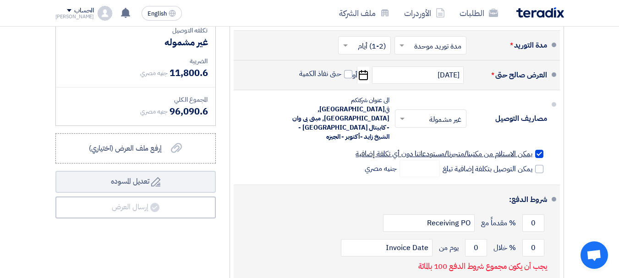
scroll to position [3118, 0]
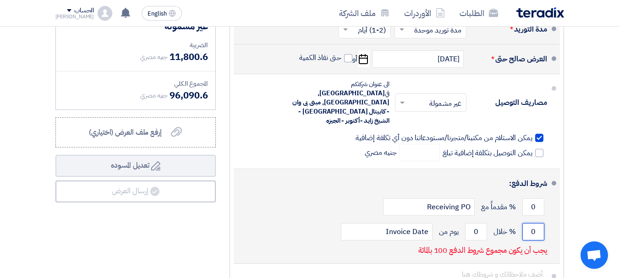
click at [526, 223] on input "0" at bounding box center [534, 231] width 22 height 17
click at [528, 223] on input "0" at bounding box center [534, 231] width 22 height 17
click at [535, 223] on input "0" at bounding box center [534, 231] width 22 height 17
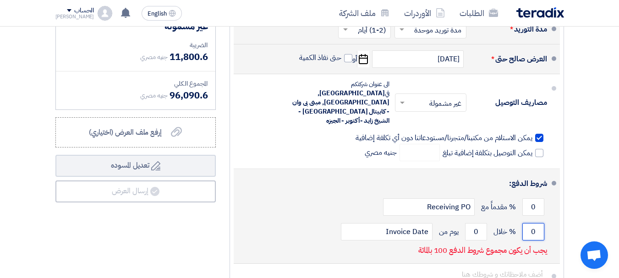
click at [535, 223] on input "0" at bounding box center [534, 231] width 22 height 17
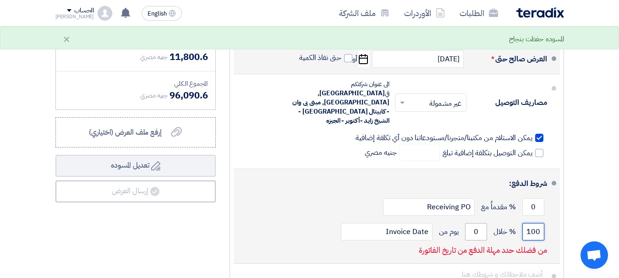
type input "100"
click at [480, 223] on input "0" at bounding box center [476, 231] width 22 height 17
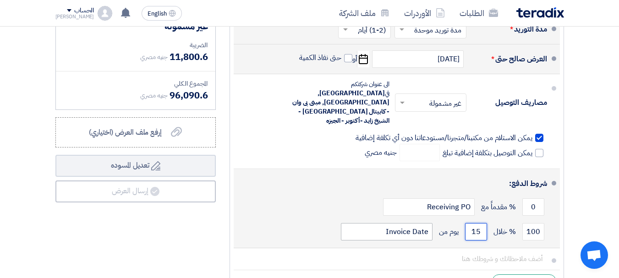
type input "15"
click at [359, 223] on input "Invoice Date" at bounding box center [387, 231] width 92 height 17
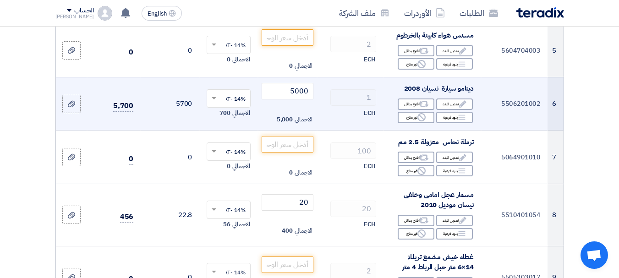
scroll to position [367, 0]
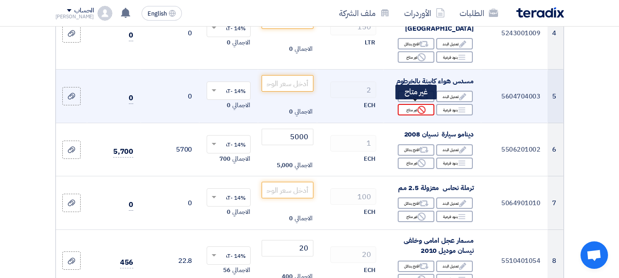
click at [425, 106] on icon "Reject" at bounding box center [422, 110] width 8 height 8
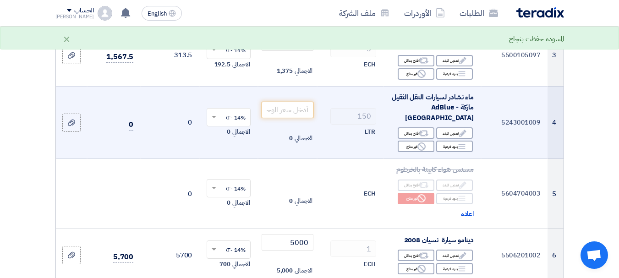
scroll to position [275, 0]
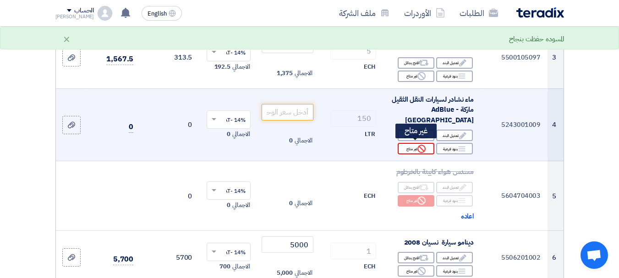
click at [410, 147] on div "Reject غير متاح" at bounding box center [416, 148] width 37 height 11
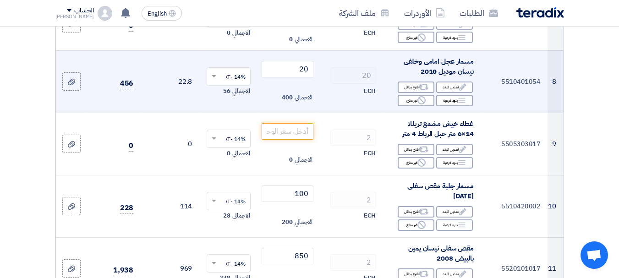
scroll to position [596, 0]
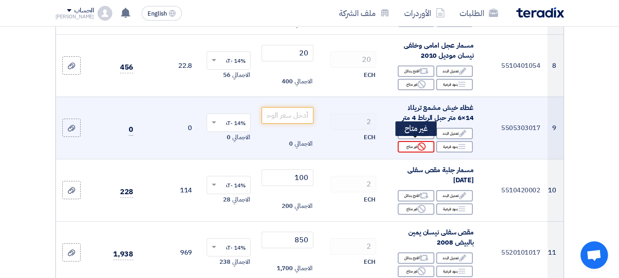
click at [413, 149] on div "Reject غير متاح" at bounding box center [416, 146] width 37 height 11
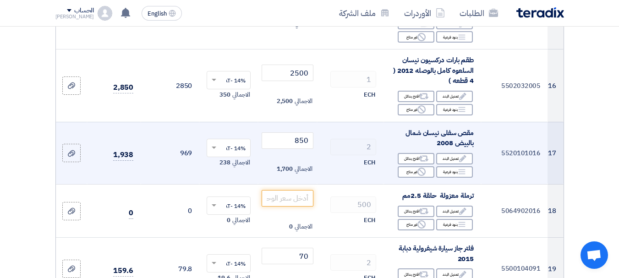
scroll to position [1146, 0]
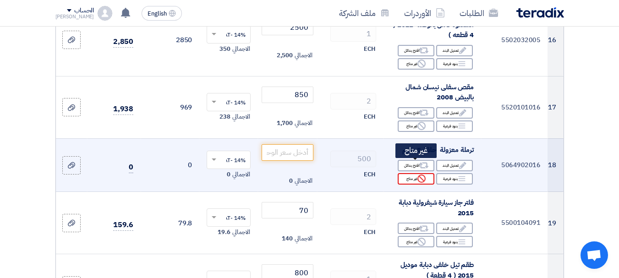
click at [411, 173] on div "Reject غير متاح" at bounding box center [416, 178] width 37 height 11
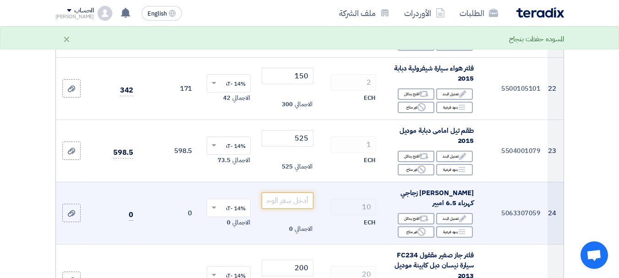
scroll to position [1513, 0]
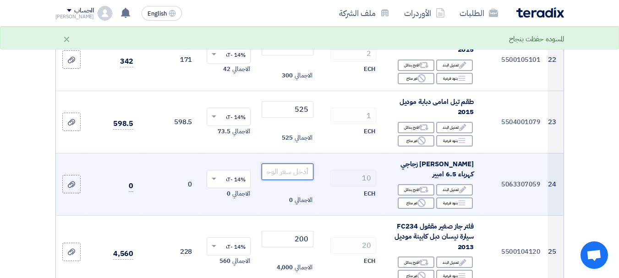
click at [302, 164] on input "number" at bounding box center [287, 172] width 51 height 17
type input "1"
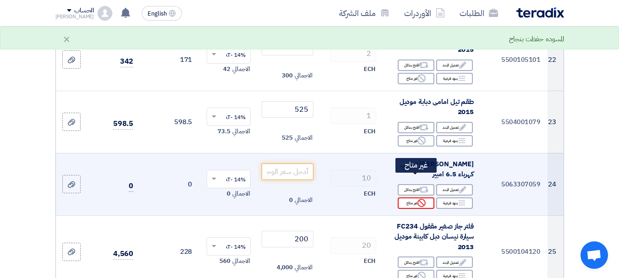
click at [414, 198] on div "Reject غير متاح" at bounding box center [416, 203] width 37 height 11
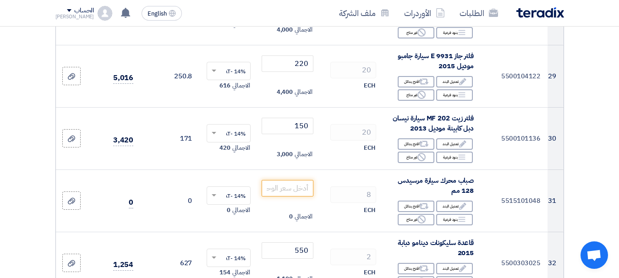
scroll to position [1971, 0]
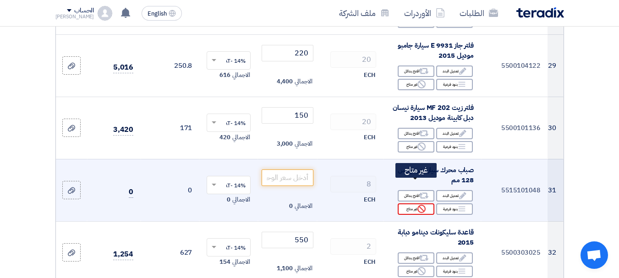
click at [404, 204] on div "Reject غير متاح" at bounding box center [416, 209] width 37 height 11
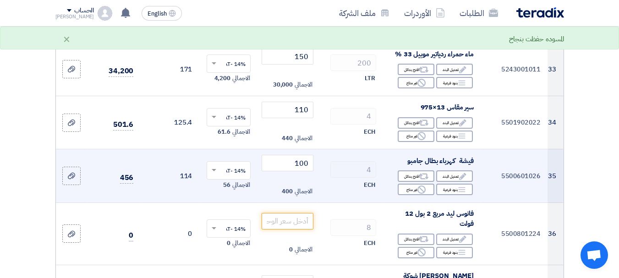
scroll to position [2246, 0]
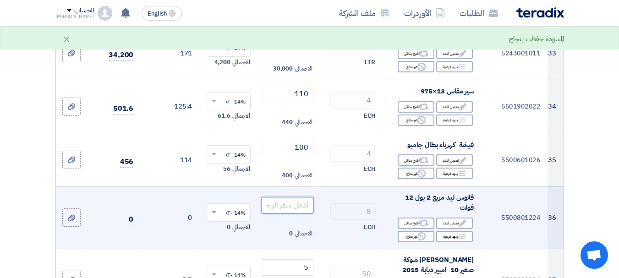
click at [287, 197] on input "number" at bounding box center [287, 205] width 51 height 17
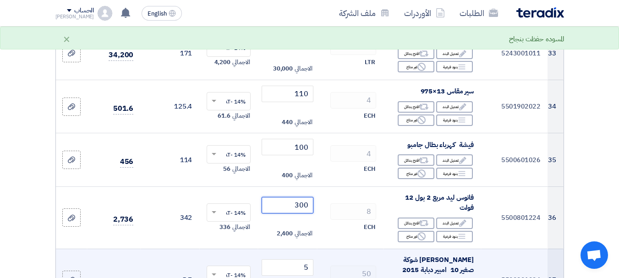
type input "300"
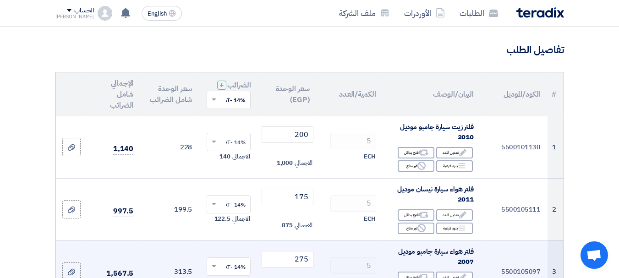
scroll to position [0, 0]
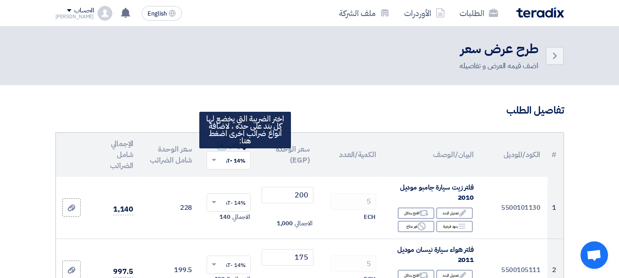
click at [224, 151] on span "+" at bounding box center [222, 145] width 5 height 11
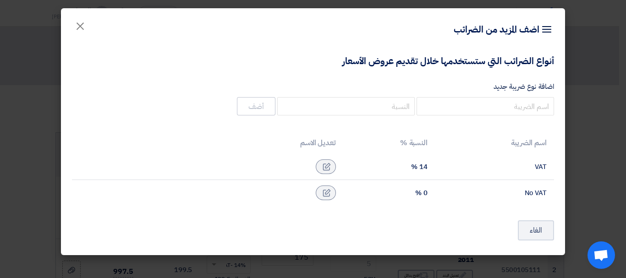
click at [543, 168] on td "VAT" at bounding box center [494, 167] width 119 height 26
click at [323, 166] on icon at bounding box center [327, 167] width 8 height 8
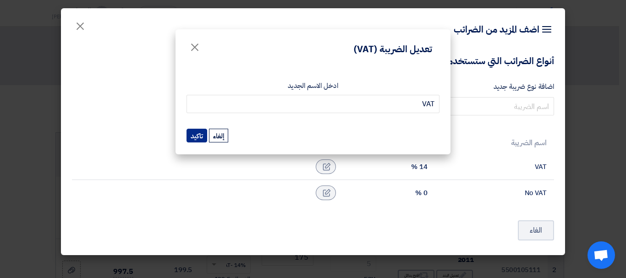
click at [204, 140] on button "تاكيد" at bounding box center [197, 136] width 21 height 14
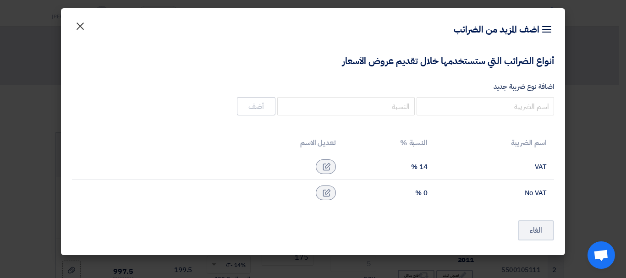
click at [78, 26] on span "×" at bounding box center [80, 26] width 11 height 28
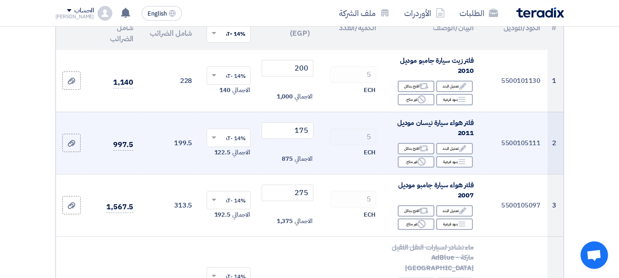
scroll to position [92, 0]
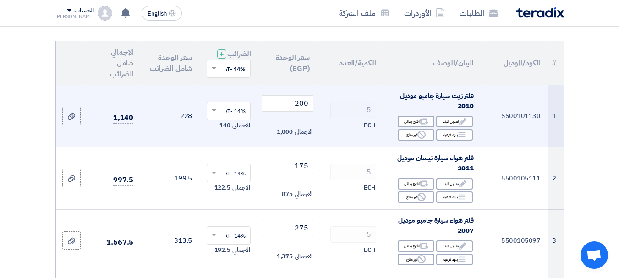
click at [211, 115] on span at bounding box center [212, 111] width 11 height 8
click at [225, 132] on span "14% -VAT" at bounding box center [233, 128] width 24 height 8
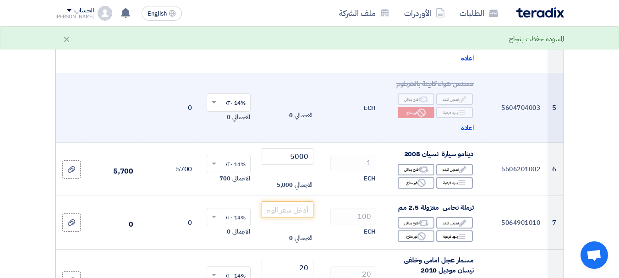
scroll to position [413, 0]
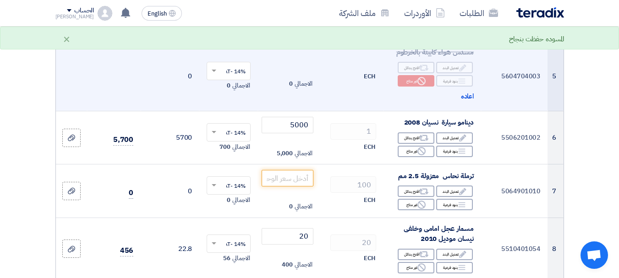
click at [210, 67] on span at bounding box center [212, 71] width 11 height 8
click at [223, 87] on span "14% -VAT" at bounding box center [233, 88] width 24 height 8
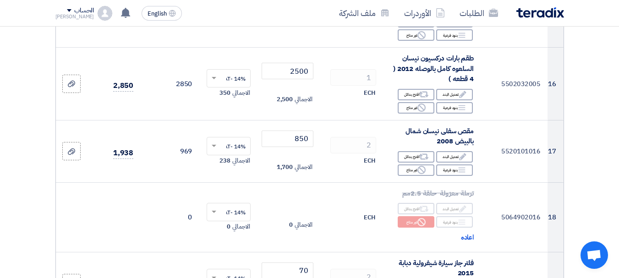
scroll to position [1100, 0]
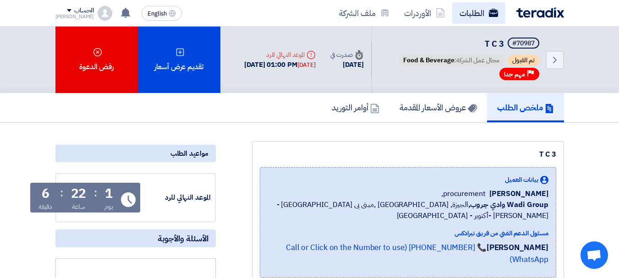
click at [485, 14] on link "الطلبات" at bounding box center [478, 13] width 53 height 22
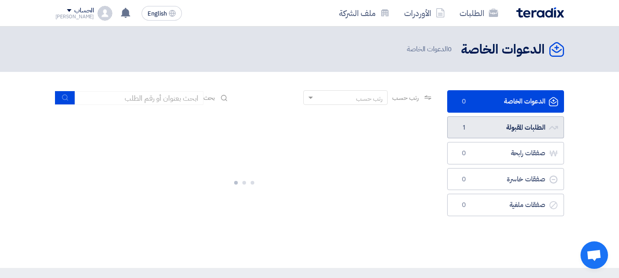
click at [493, 127] on link "الطلبات المقبولة الطلبات المقبولة 1" at bounding box center [505, 127] width 117 height 22
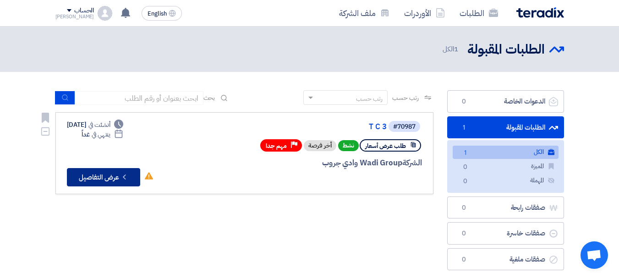
click at [111, 171] on button "Check details عرض التفاصيل" at bounding box center [103, 177] width 73 height 18
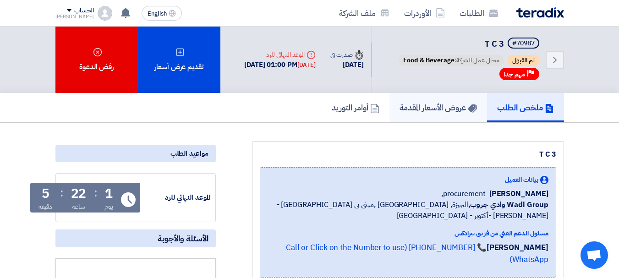
click at [423, 112] on h5 "عروض الأسعار المقدمة" at bounding box center [438, 107] width 77 height 11
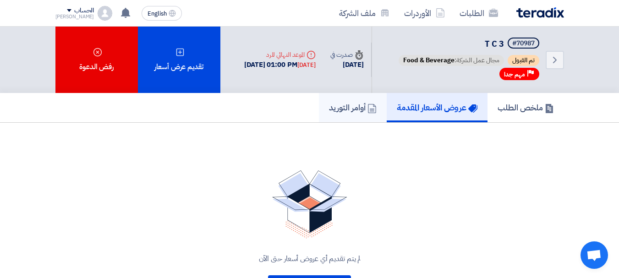
click at [353, 116] on link "أوامر التوريد" at bounding box center [353, 107] width 68 height 29
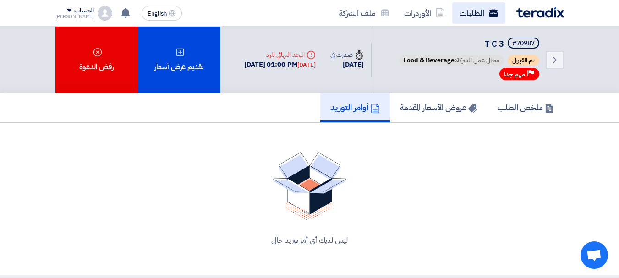
click at [475, 17] on link "الطلبات" at bounding box center [478, 13] width 53 height 22
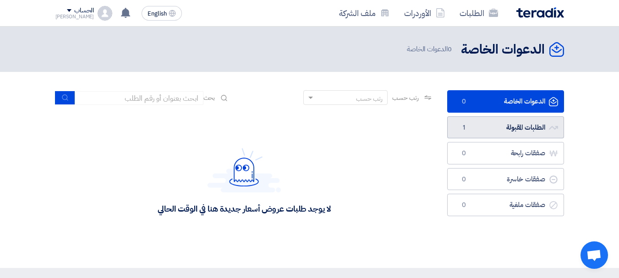
click at [488, 137] on link "الطلبات المقبولة الطلبات المقبولة 1" at bounding box center [505, 127] width 117 height 22
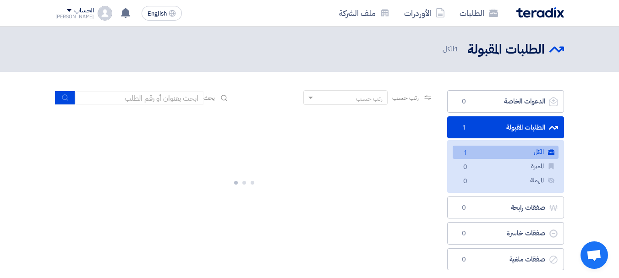
click at [481, 156] on link "الكل الكل 1" at bounding box center [506, 152] width 106 height 13
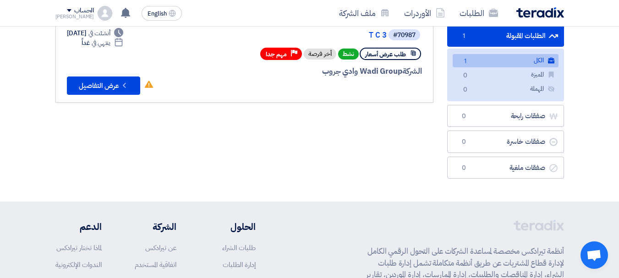
scroll to position [46, 0]
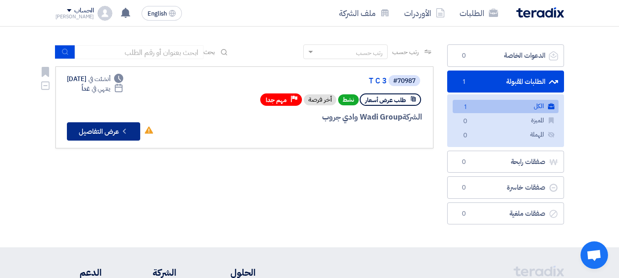
click at [123, 128] on icon "Check details" at bounding box center [124, 131] width 9 height 9
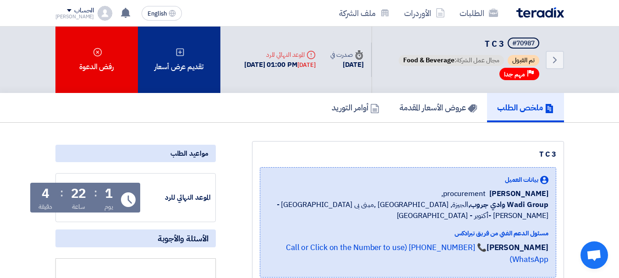
click at [183, 72] on div "تقديم عرض أسعار" at bounding box center [179, 60] width 83 height 66
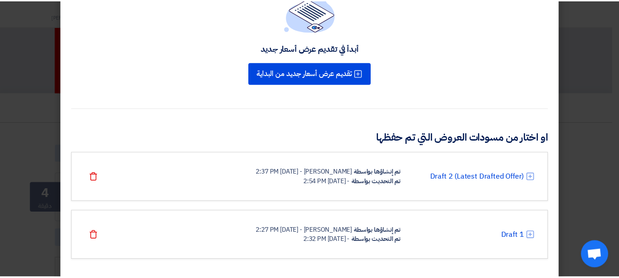
scroll to position [85, 0]
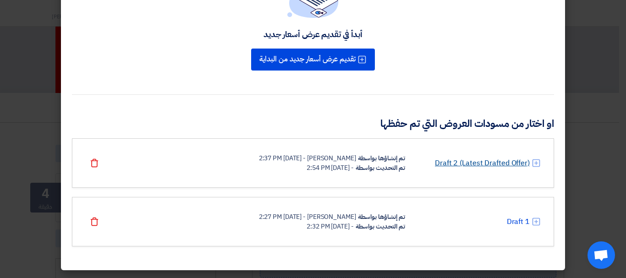
click at [480, 163] on link "Draft 2 (Latest Drafted Offer)" at bounding box center [482, 163] width 95 height 11
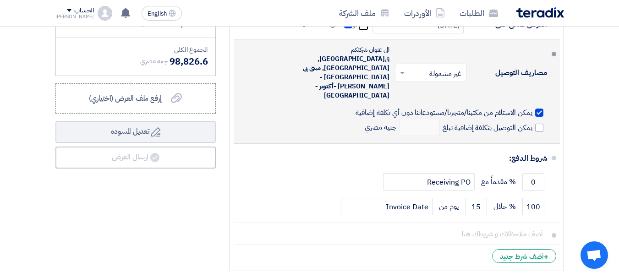
scroll to position [3209, 0]
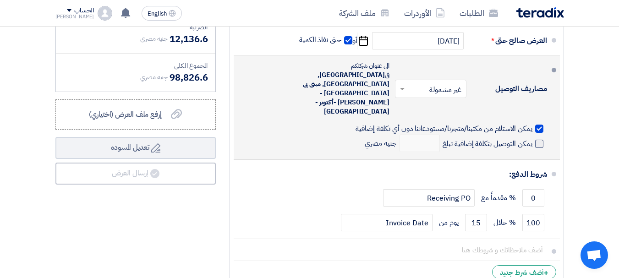
click at [508, 139] on span "يمكن التوصيل بتكلفة إضافية تبلغ" at bounding box center [488, 143] width 90 height 9
click at [508, 139] on input "يمكن التوصيل بتكلفة إضافية تبلغ" at bounding box center [487, 147] width 92 height 17
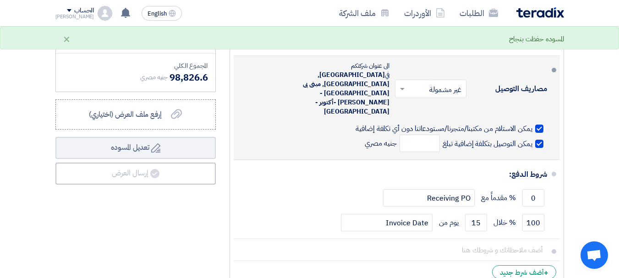
click at [497, 139] on span "يمكن التوصيل بتكلفة إضافية تبلغ" at bounding box center [488, 143] width 90 height 9
click at [497, 139] on input "يمكن التوصيل بتكلفة إضافية تبلغ" at bounding box center [487, 147] width 92 height 17
checkbox input "false"
click at [403, 84] on span at bounding box center [401, 88] width 11 height 9
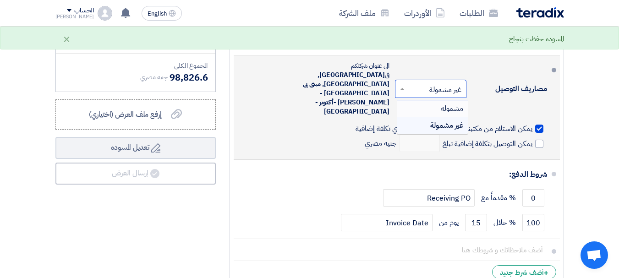
click at [414, 100] on div "مشمولة" at bounding box center [432, 108] width 71 height 17
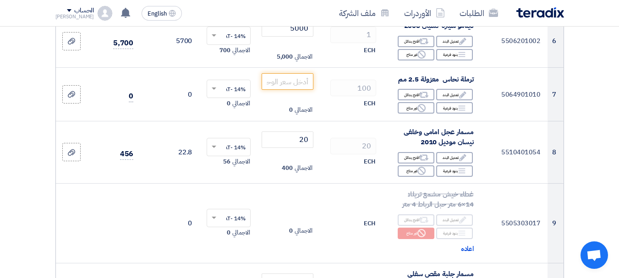
scroll to position [506, 0]
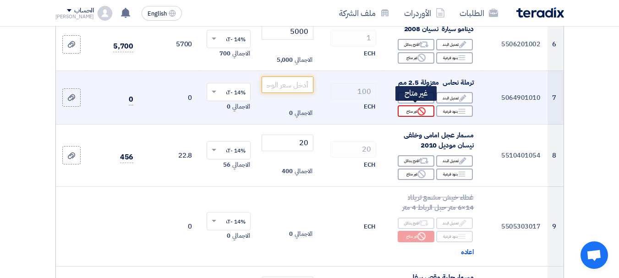
click at [408, 107] on div "Reject غير متاح" at bounding box center [416, 110] width 37 height 11
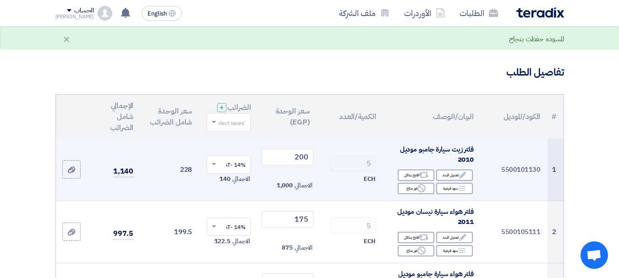
scroll to position [84, 0]
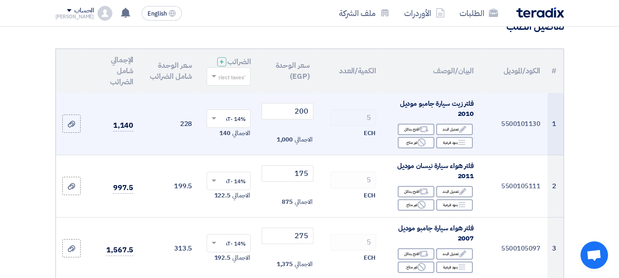
click at [214, 123] on span at bounding box center [212, 119] width 11 height 8
click at [234, 140] on span "14% -VAT" at bounding box center [233, 136] width 24 height 8
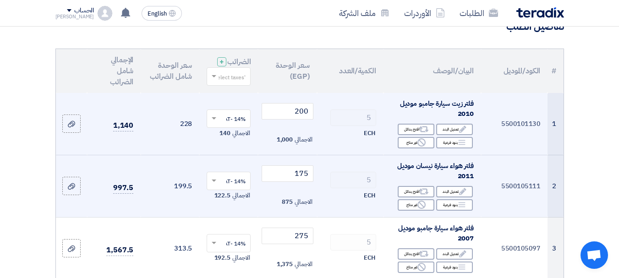
scroll to position [176, 0]
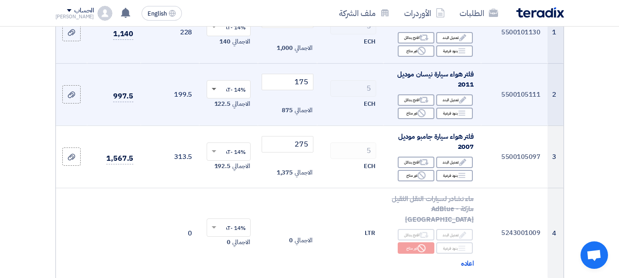
click at [216, 94] on span at bounding box center [212, 89] width 11 height 8
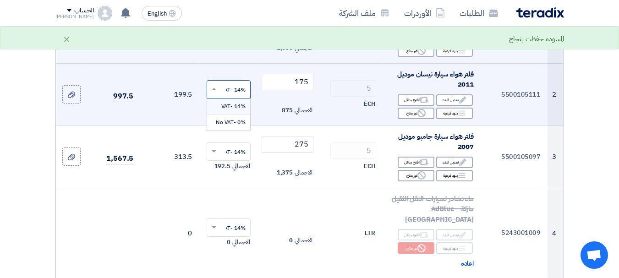
click at [224, 110] on span "14% -VAT" at bounding box center [233, 106] width 24 height 8
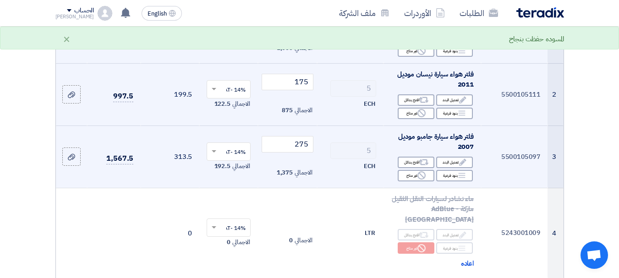
click at [214, 156] on span at bounding box center [212, 152] width 11 height 8
click at [222, 173] on span "14% -VAT" at bounding box center [233, 169] width 24 height 8
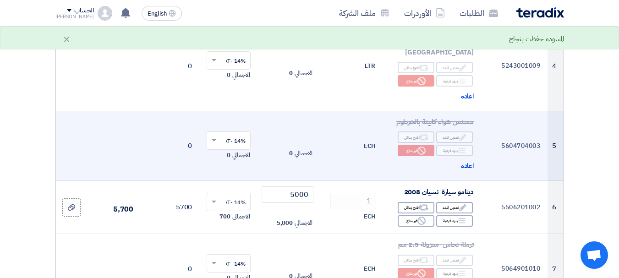
scroll to position [359, 0]
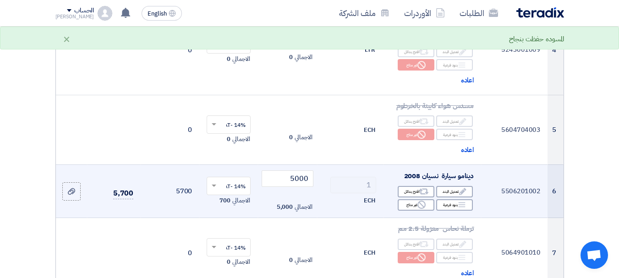
click at [219, 182] on span at bounding box center [212, 186] width 11 height 8
click at [228, 199] on span "14% -VAT" at bounding box center [233, 203] width 24 height 8
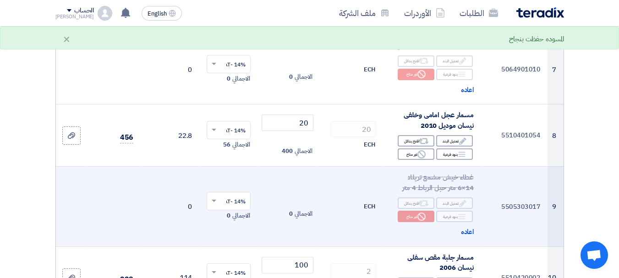
scroll to position [497, 0]
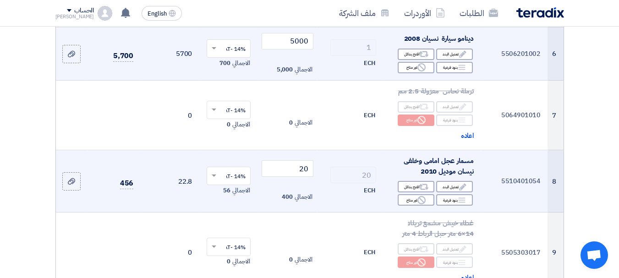
click at [214, 172] on span at bounding box center [212, 176] width 11 height 8
click at [228, 189] on span "14% -VAT" at bounding box center [233, 193] width 24 height 8
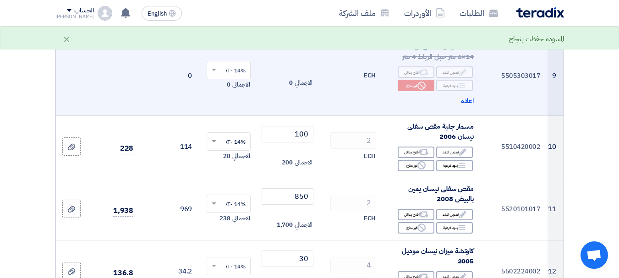
scroll to position [680, 0]
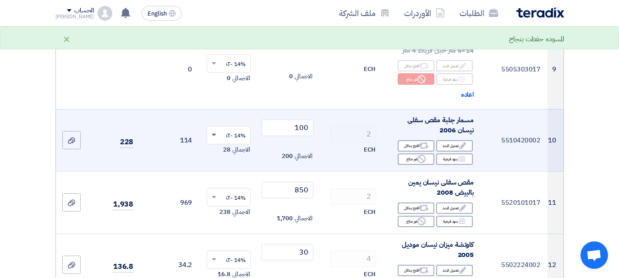
click at [213, 134] on span at bounding box center [214, 135] width 5 height 3
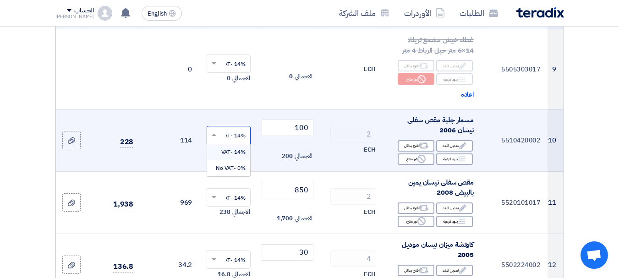
click at [227, 149] on span "14% -VAT" at bounding box center [233, 152] width 24 height 8
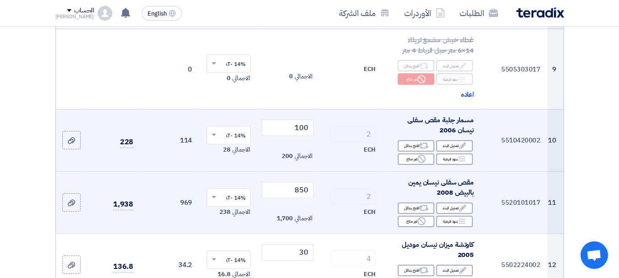
click at [215, 197] on span at bounding box center [212, 197] width 11 height 8
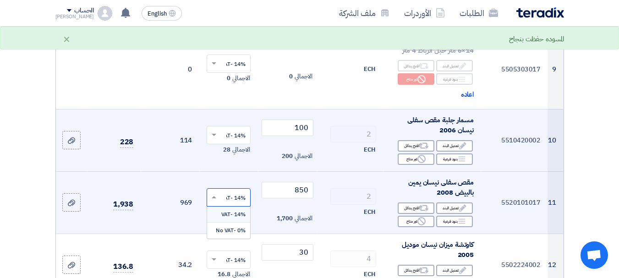
click at [224, 210] on span "14% -VAT" at bounding box center [233, 214] width 24 height 8
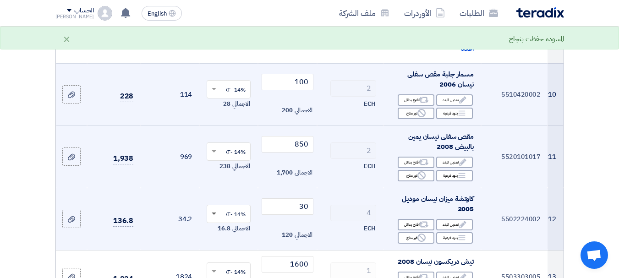
click at [214, 213] on span at bounding box center [214, 214] width 5 height 3
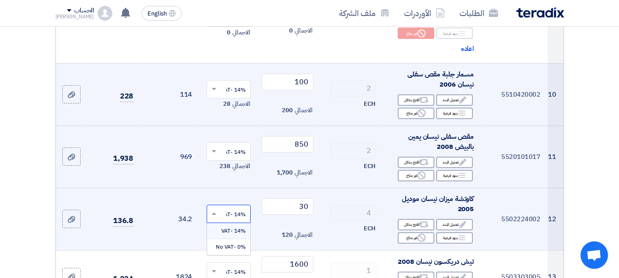
click at [226, 227] on span "14% -VAT" at bounding box center [233, 231] width 24 height 8
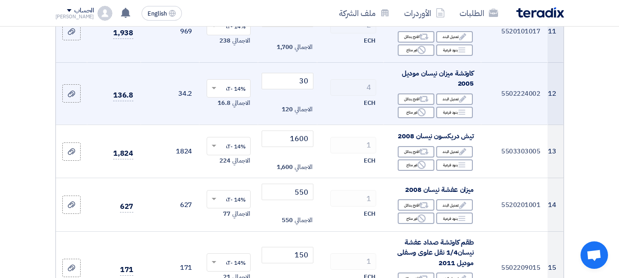
scroll to position [863, 0]
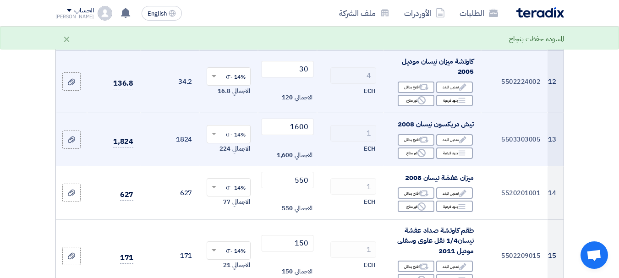
click at [214, 136] on div at bounding box center [228, 134] width 43 height 15
click at [214, 133] on span at bounding box center [214, 134] width 5 height 2
click at [214, 133] on span at bounding box center [214, 134] width 5 height 3
click at [219, 146] on div "14% -VAT" at bounding box center [228, 151] width 43 height 16
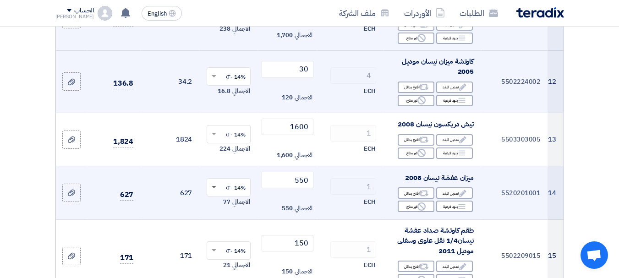
click at [215, 186] on span at bounding box center [214, 187] width 5 height 3
click at [224, 204] on span "14% -VAT" at bounding box center [233, 204] width 24 height 8
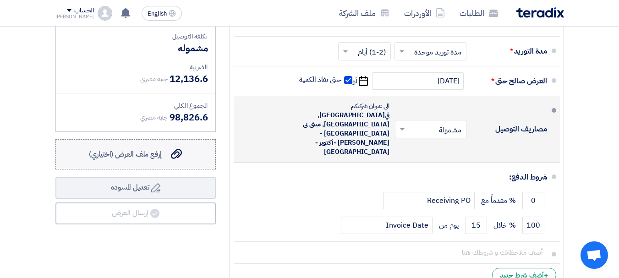
scroll to position [3182, 0]
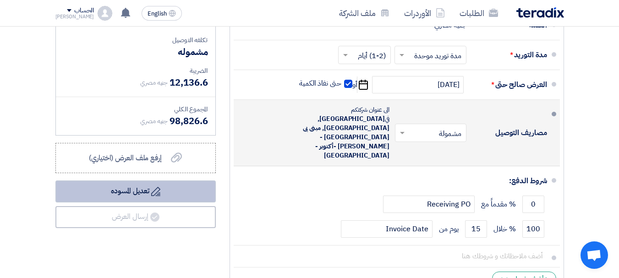
click at [139, 193] on button "Draft تعديل المسوده" at bounding box center [135, 192] width 160 height 22
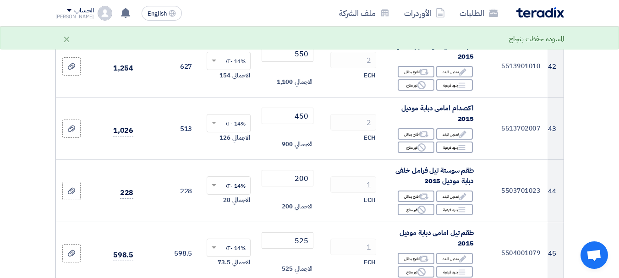
scroll to position [2402, 0]
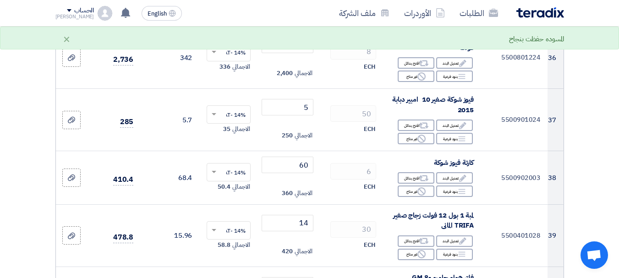
click at [78, 14] on div "[PERSON_NAME]" at bounding box center [74, 16] width 39 height 5
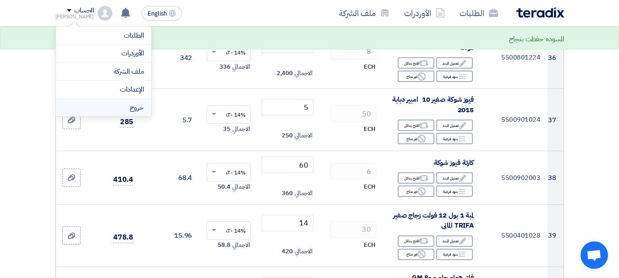
click at [127, 108] on li "خروج" at bounding box center [103, 108] width 95 height 18
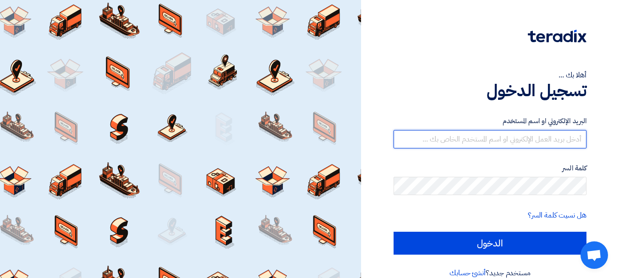
type input "glife191@yahoo.com"
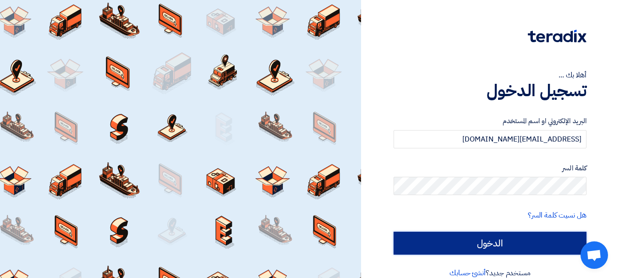
click at [473, 245] on input "الدخول" at bounding box center [490, 243] width 193 height 23
click at [511, 241] on input "الدخول" at bounding box center [490, 243] width 193 height 23
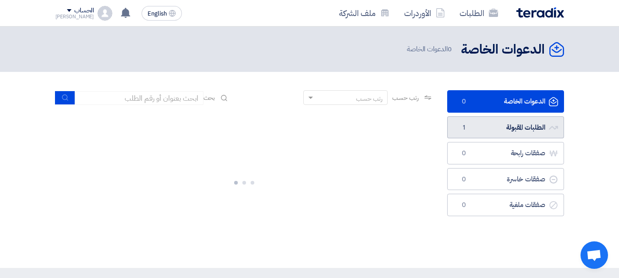
click at [518, 130] on link "الطلبات المقبولة الطلبات المقبولة 1" at bounding box center [505, 127] width 117 height 22
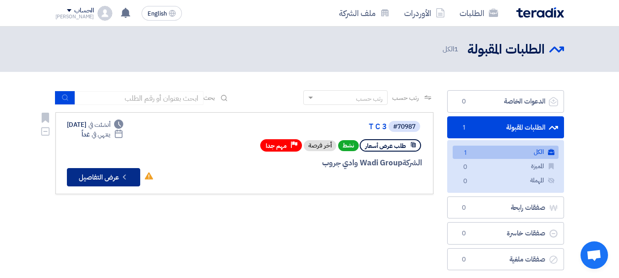
click at [125, 173] on icon "Check details" at bounding box center [124, 177] width 9 height 9
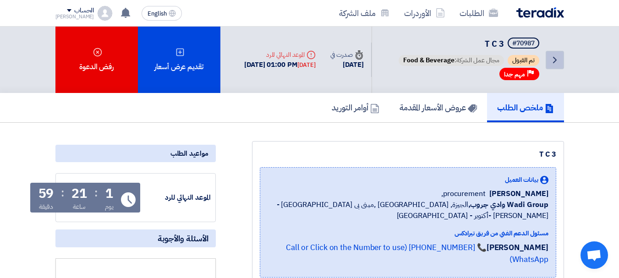
click at [560, 61] on icon "Back" at bounding box center [555, 60] width 11 height 11
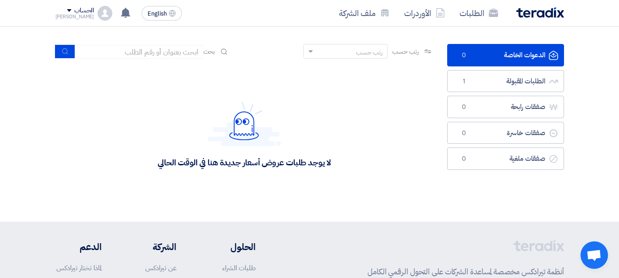
scroll to position [46, 0]
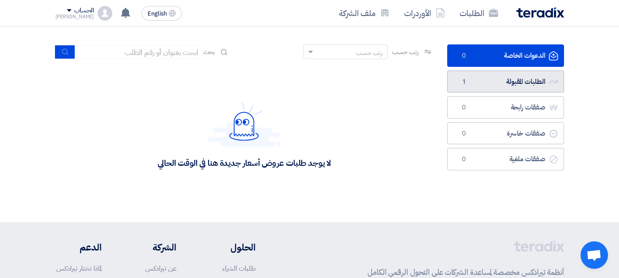
click at [505, 83] on link "الطلبات المقبولة الطلبات المقبولة 1" at bounding box center [505, 82] width 117 height 22
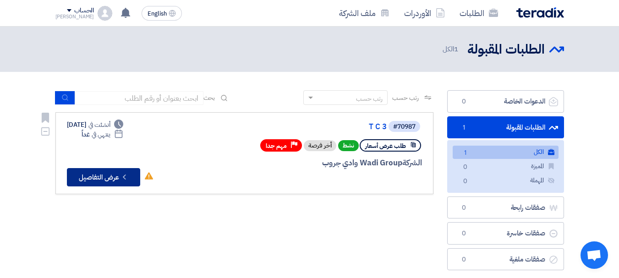
click at [123, 179] on icon "Check details" at bounding box center [124, 177] width 9 height 9
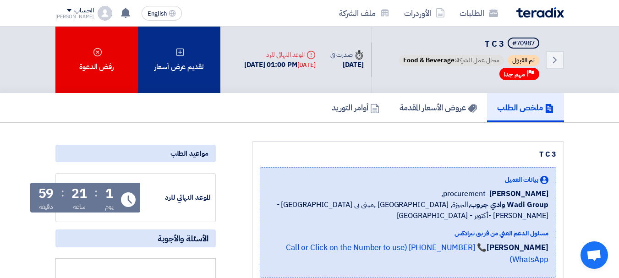
click at [183, 80] on div "تقديم عرض أسعار" at bounding box center [179, 60] width 83 height 66
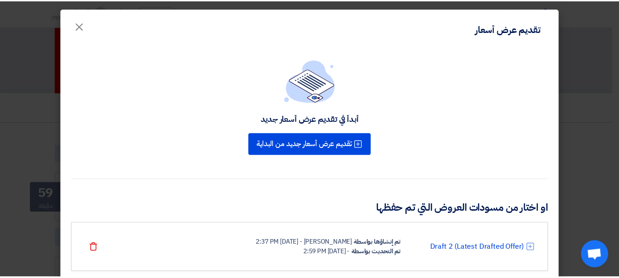
scroll to position [85, 0]
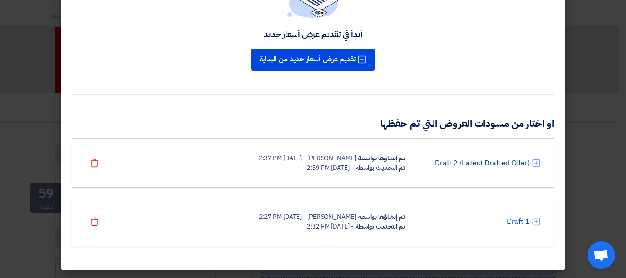
click at [499, 164] on link "Draft 2 (Latest Drafted Offer)" at bounding box center [482, 163] width 95 height 11
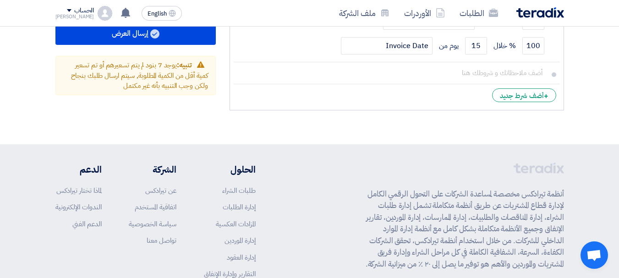
scroll to position [3281, 0]
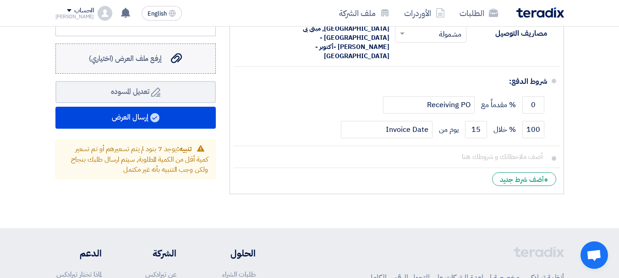
click at [135, 60] on span "إرفع ملف العرض (اختياري)" at bounding box center [125, 58] width 73 height 11
click at [0, 0] on input "إرفع ملف العرض (اختياري) إرفع ملف العرض (اختياري)" at bounding box center [0, 0] width 0 height 0
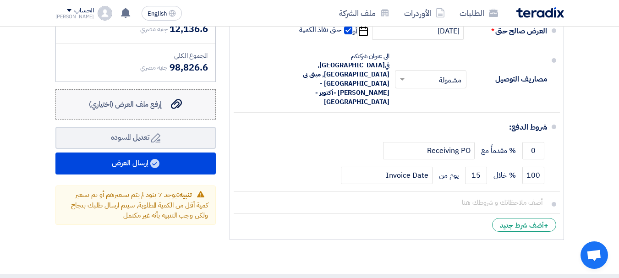
click at [151, 101] on span "إرفع ملف العرض (اختياري)" at bounding box center [125, 104] width 73 height 11
click at [0, 0] on input "إرفع ملف العرض (اختياري) إرفع ملف العرض (اختياري)" at bounding box center [0, 0] width 0 height 0
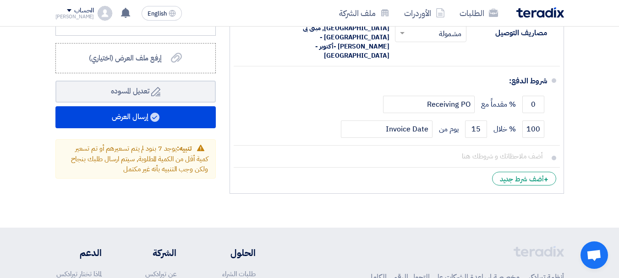
scroll to position [3281, 0]
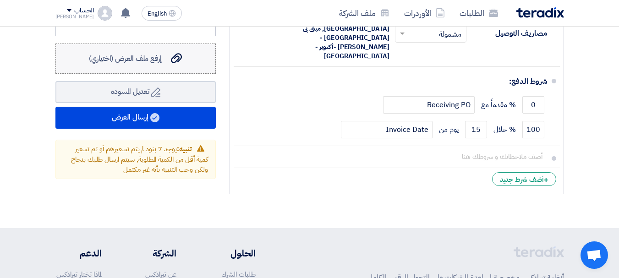
click at [169, 57] on div "إرفع ملف العرض (اختياري) إرفع ملف العرض (اختياري)" at bounding box center [135, 58] width 93 height 11
click at [0, 0] on input "إرفع ملف العرض (اختياري) إرفع ملف العرض (اختياري)" at bounding box center [0, 0] width 0 height 0
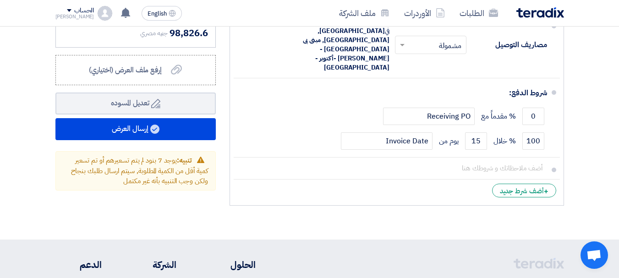
scroll to position [3254, 0]
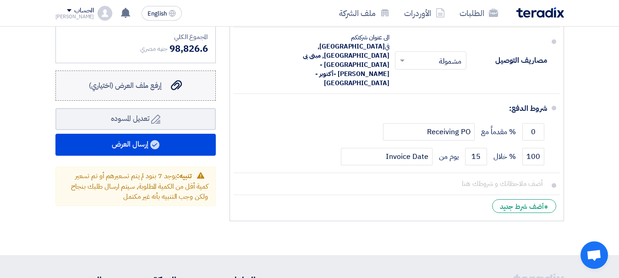
click at [177, 89] on label "إرفع ملف العرض (اختياري) إرفع ملف العرض (اختياري)" at bounding box center [135, 86] width 160 height 30
click at [0, 0] on input "إرفع ملف العرض (اختياري) إرفع ملف العرض (اختياري)" at bounding box center [0, 0] width 0 height 0
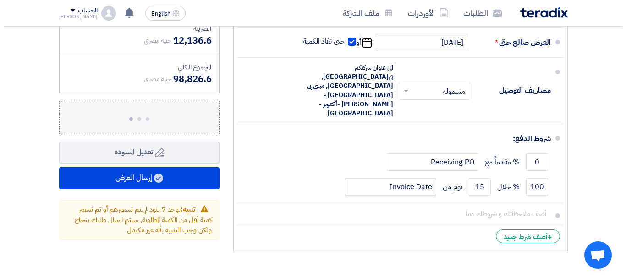
scroll to position [3208, 0]
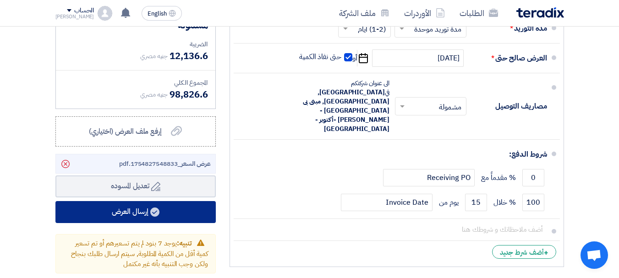
click at [175, 218] on button "إرسال العرض" at bounding box center [135, 212] width 160 height 22
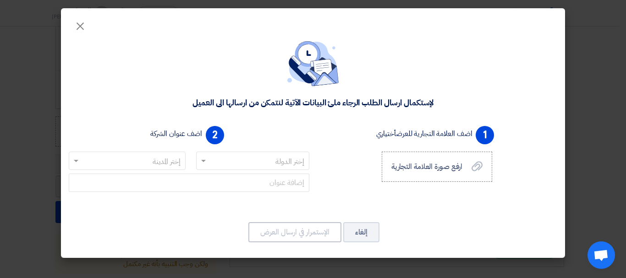
click at [219, 158] on input "text" at bounding box center [257, 161] width 95 height 15
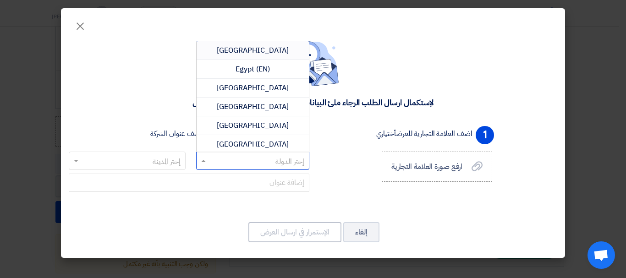
click at [234, 55] on div "Egypt" at bounding box center [253, 50] width 113 height 19
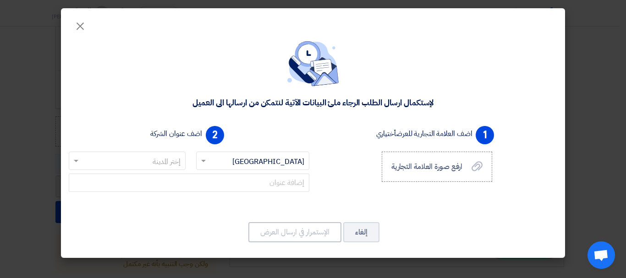
click at [172, 161] on input "text" at bounding box center [132, 161] width 99 height 15
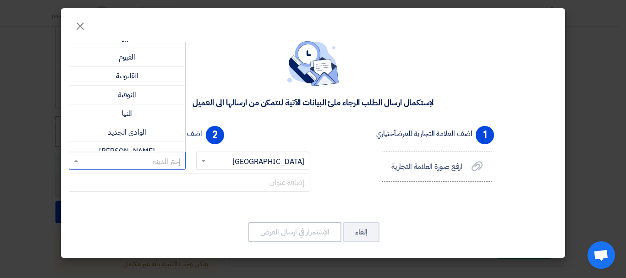
scroll to position [229, 0]
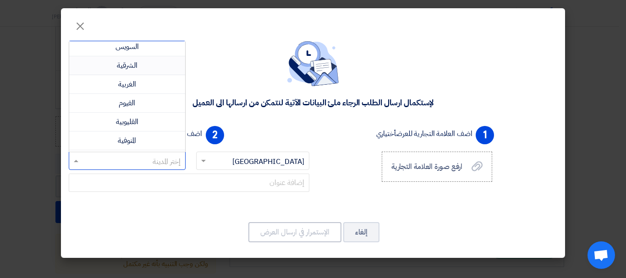
click at [142, 60] on div "الشرقية" at bounding box center [127, 65] width 116 height 19
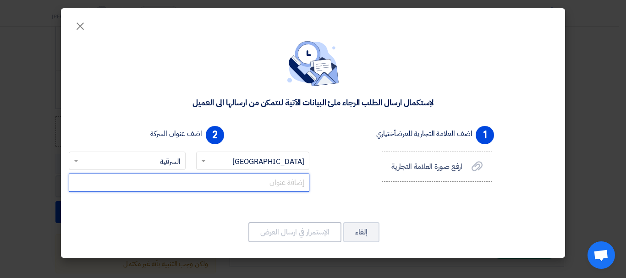
click at [221, 187] on input "text" at bounding box center [189, 183] width 241 height 18
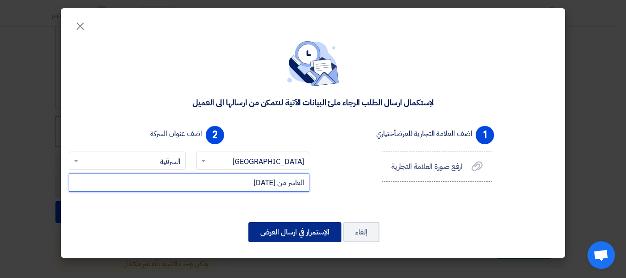
type input "العاشر من رمضان"
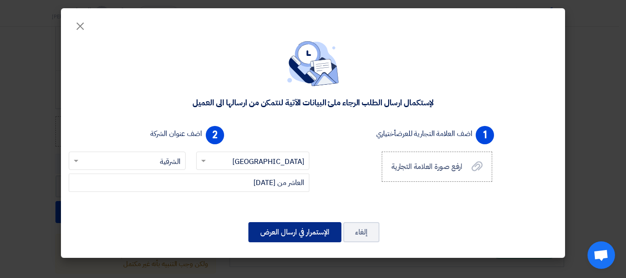
click at [318, 237] on button "الإستمرار في ارسال العرض" at bounding box center [294, 232] width 93 height 20
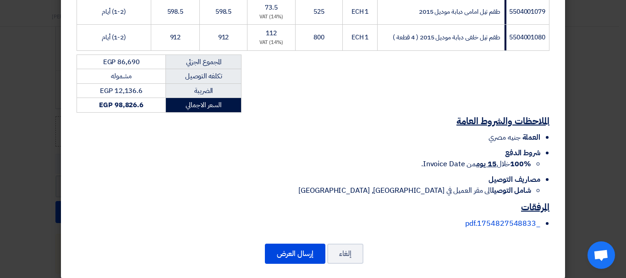
scroll to position [1341, 0]
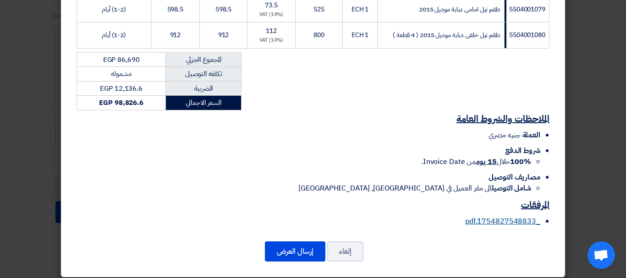
click at [512, 216] on link "_1754827548833.pdf" at bounding box center [502, 221] width 75 height 11
click at [300, 242] on button "إرسال العرض" at bounding box center [295, 252] width 61 height 20
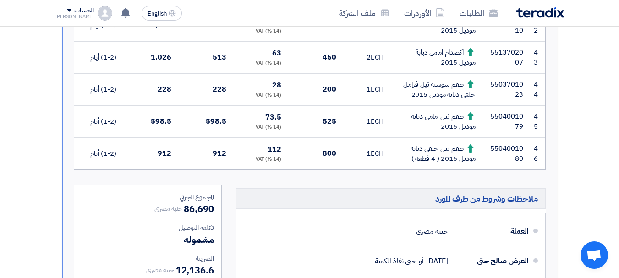
scroll to position [1609, 0]
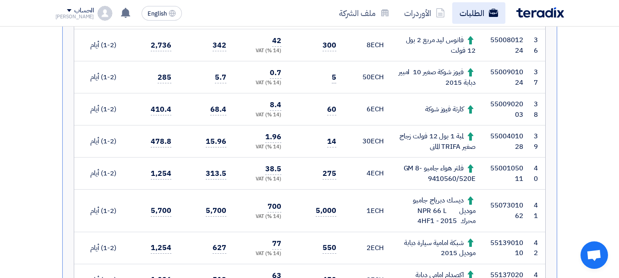
click at [490, 15] on use at bounding box center [493, 13] width 9 height 8
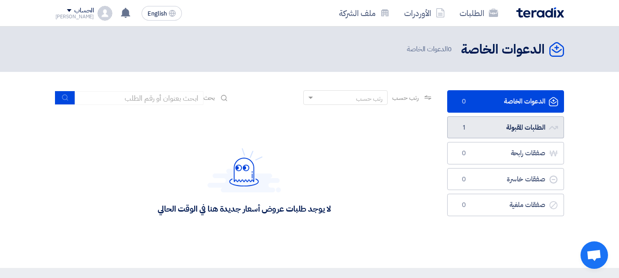
click at [498, 127] on link "الطلبات المقبولة الطلبات المقبولة 1" at bounding box center [505, 127] width 117 height 22
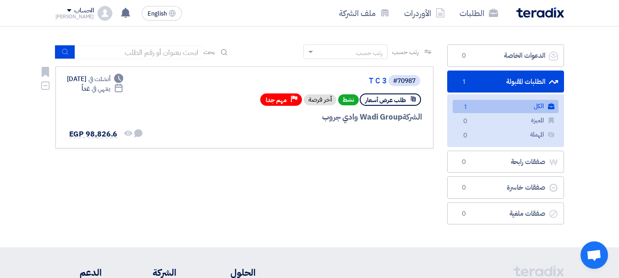
scroll to position [92, 0]
